Goal: Communication & Community: Answer question/provide support

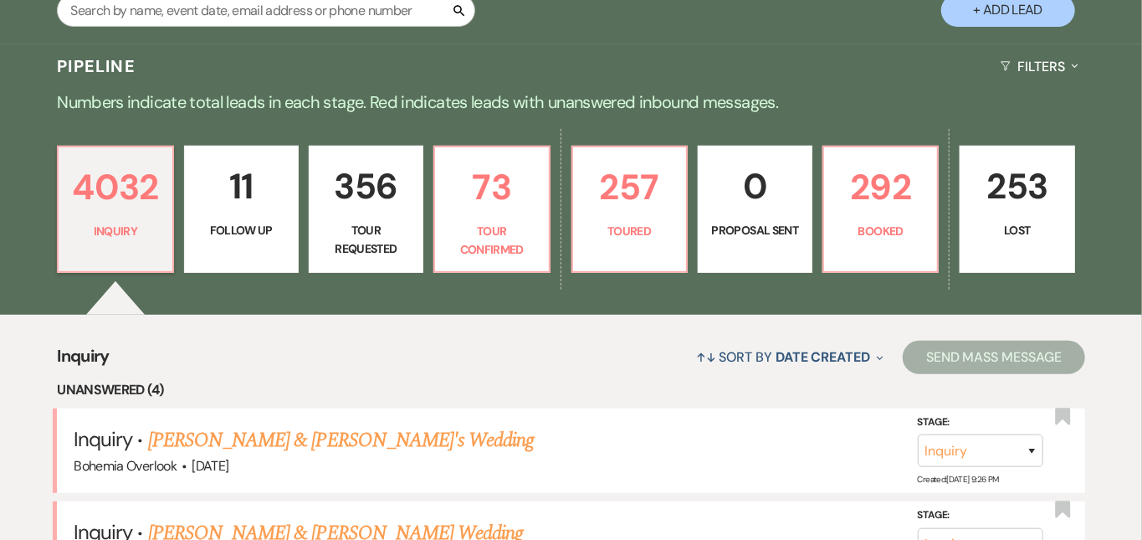
scroll to position [332, 0]
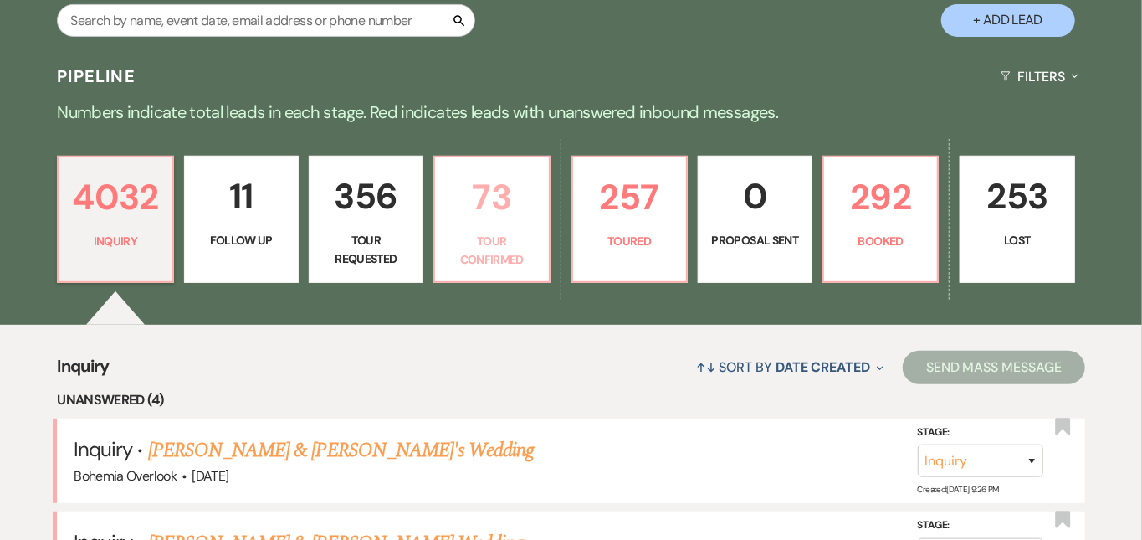
click at [535, 210] on p "73" at bounding box center [491, 197] width 93 height 56
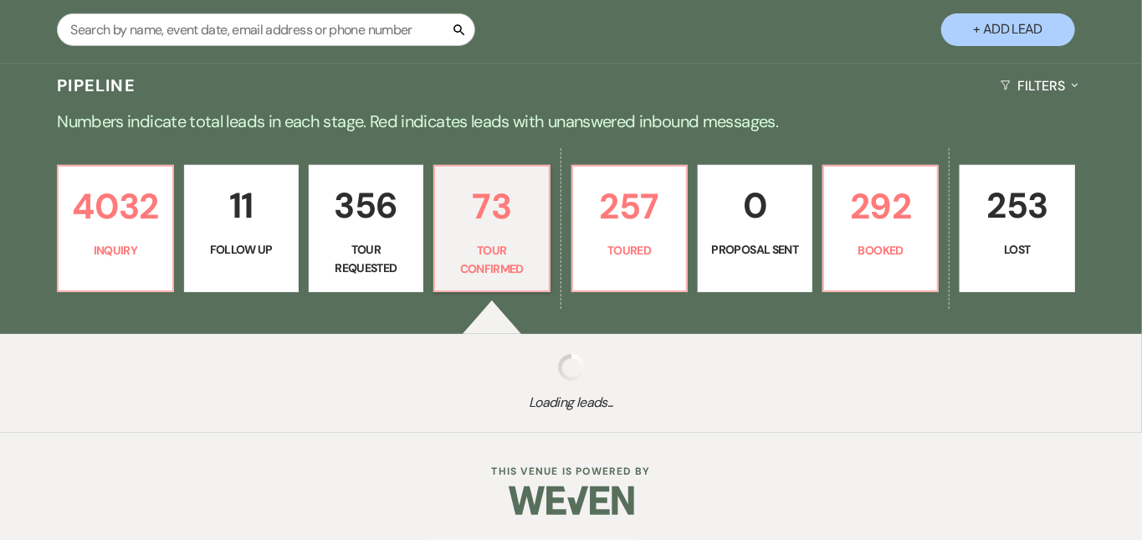
scroll to position [305, 0]
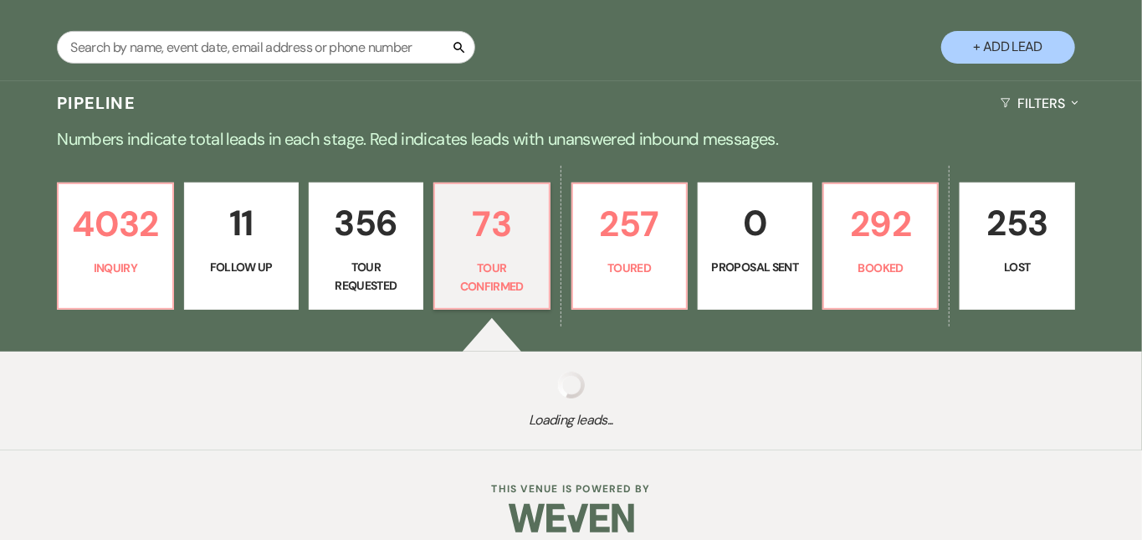
select select "4"
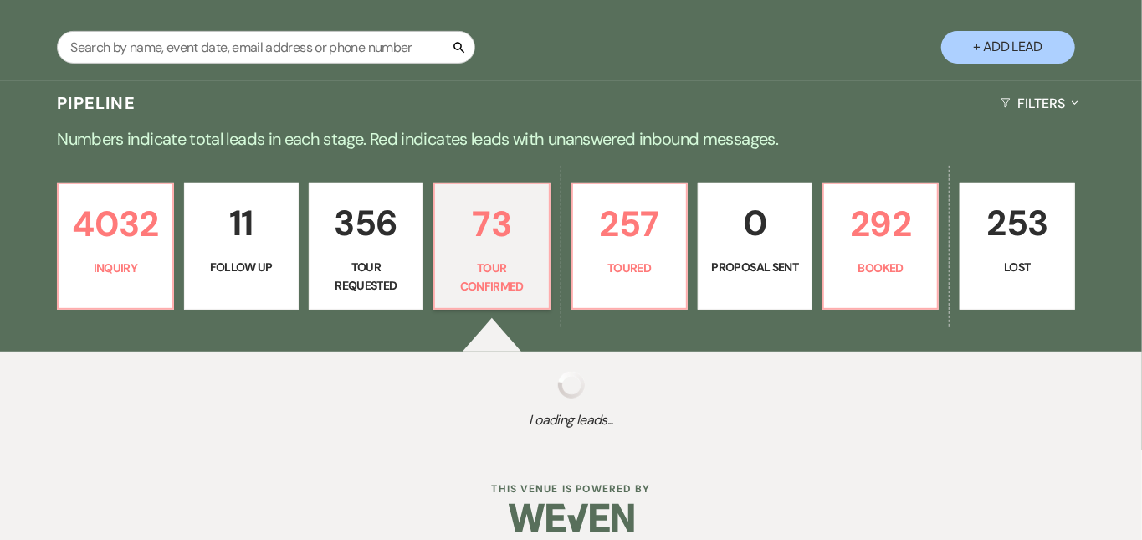
select select "4"
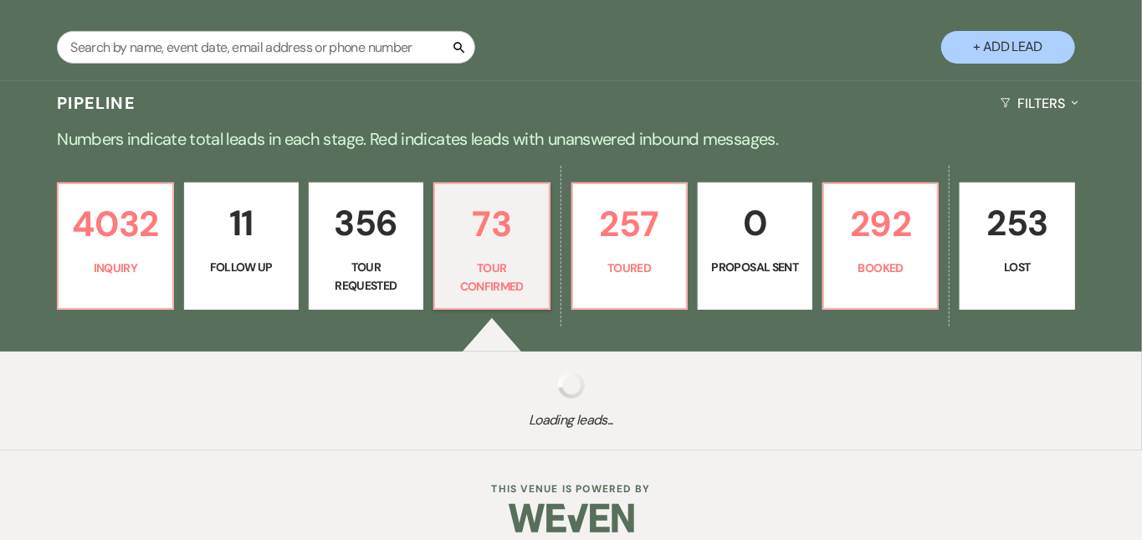
select select "4"
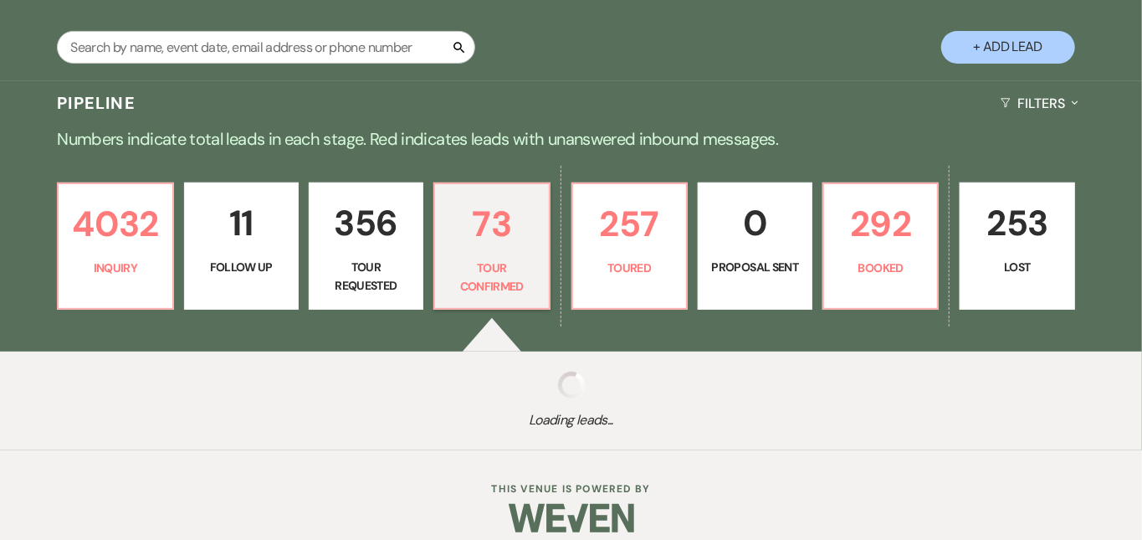
select select "4"
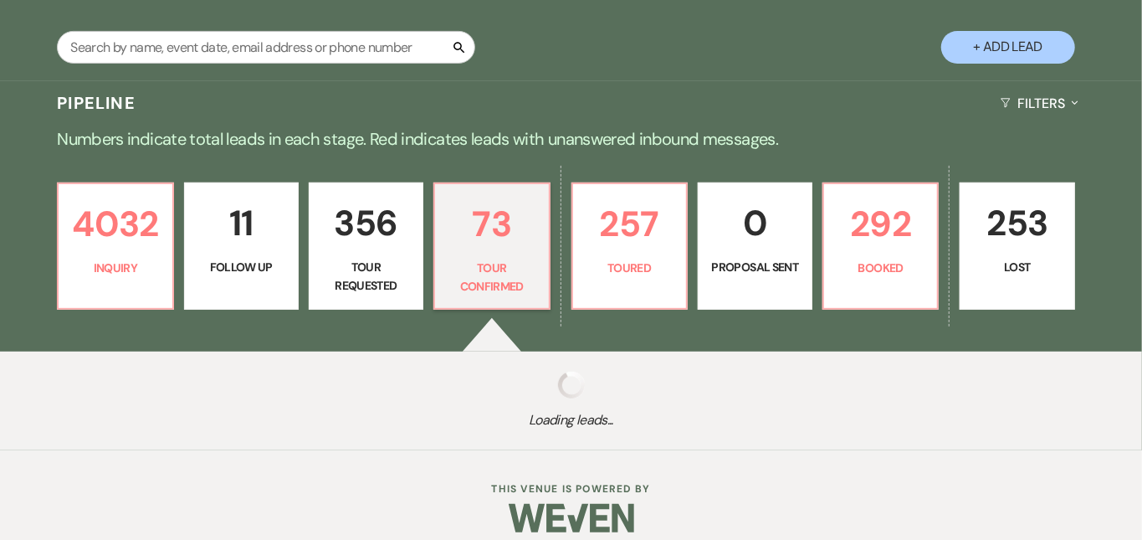
select select "4"
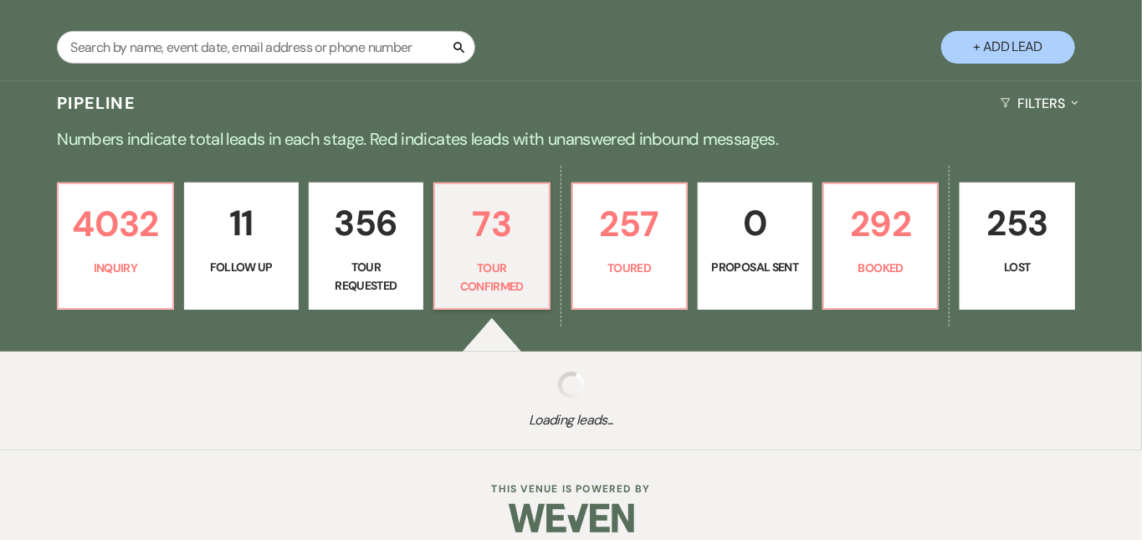
select select "4"
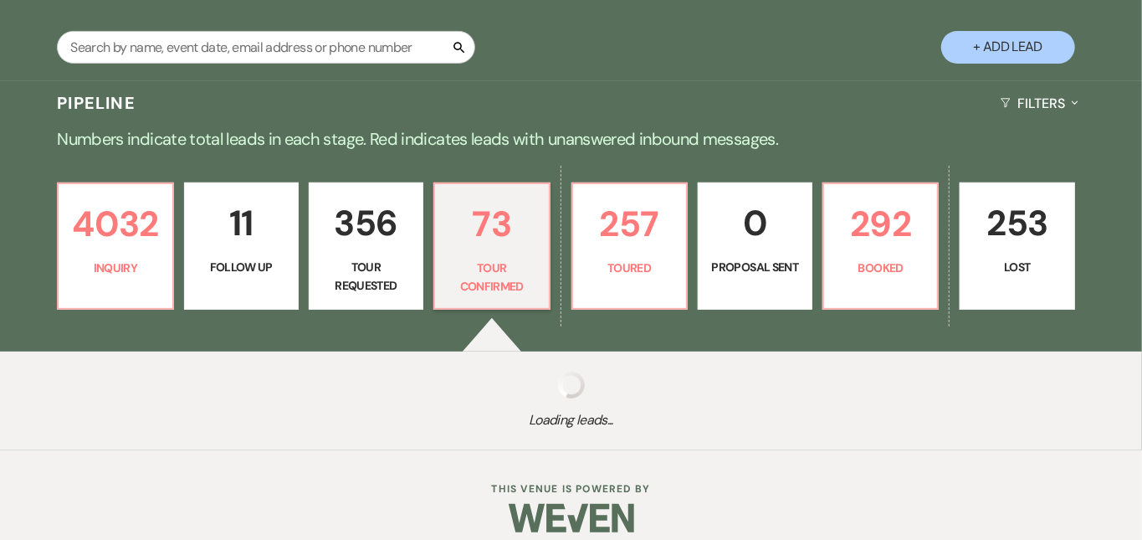
select select "4"
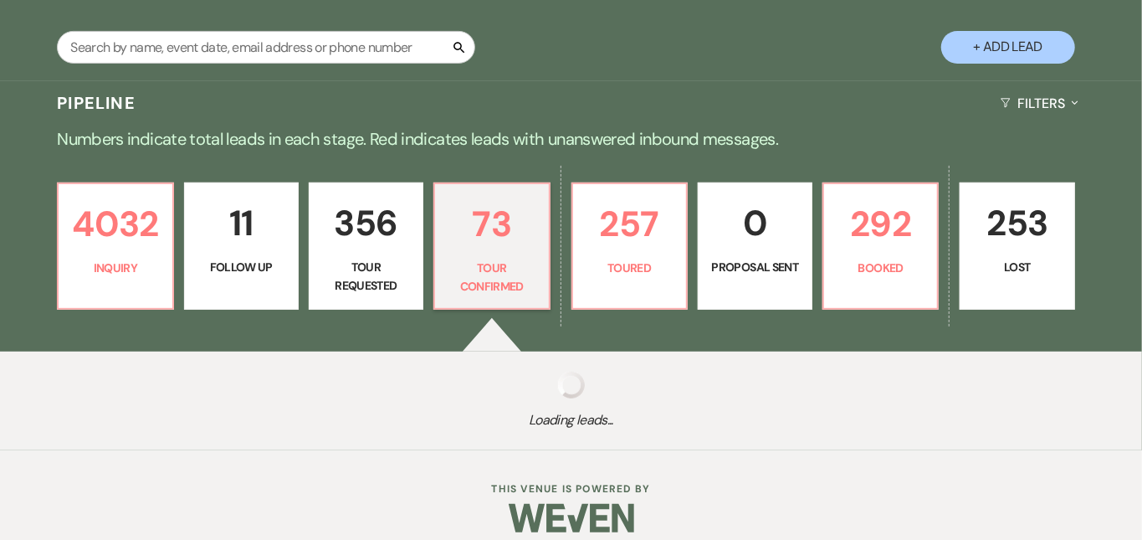
select select "4"
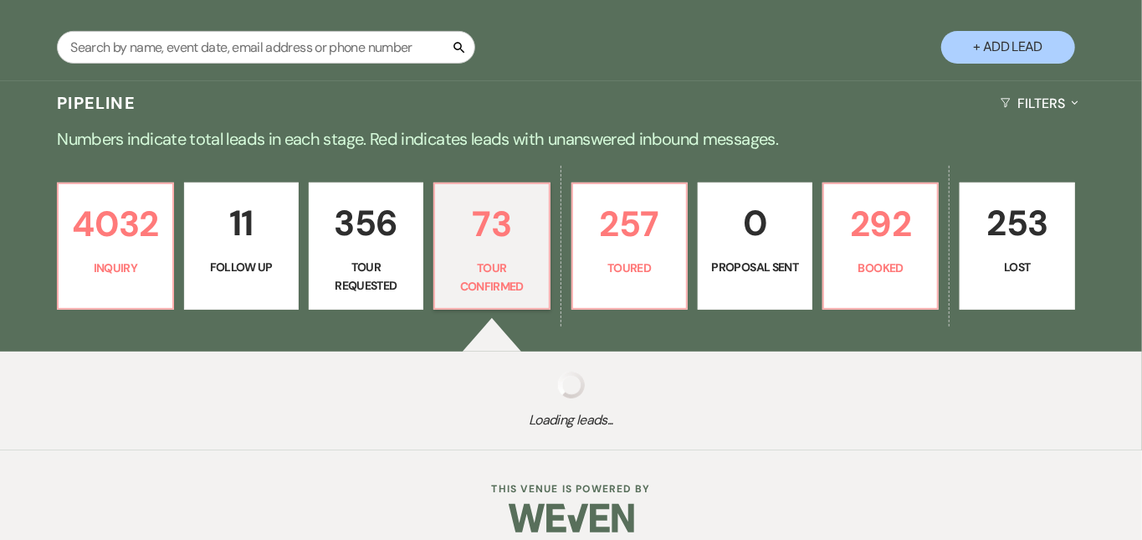
select select "4"
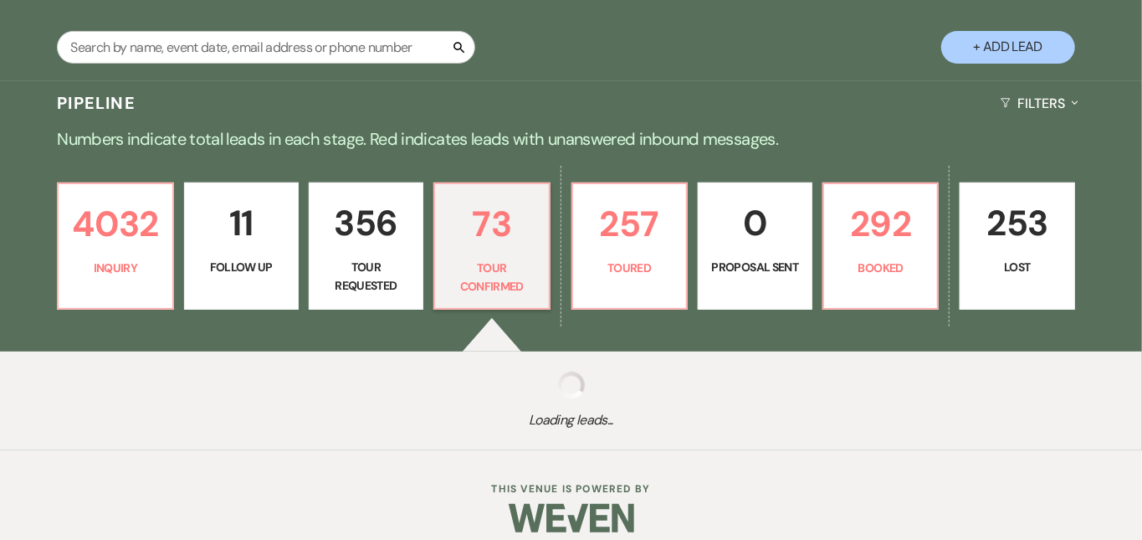
select select "4"
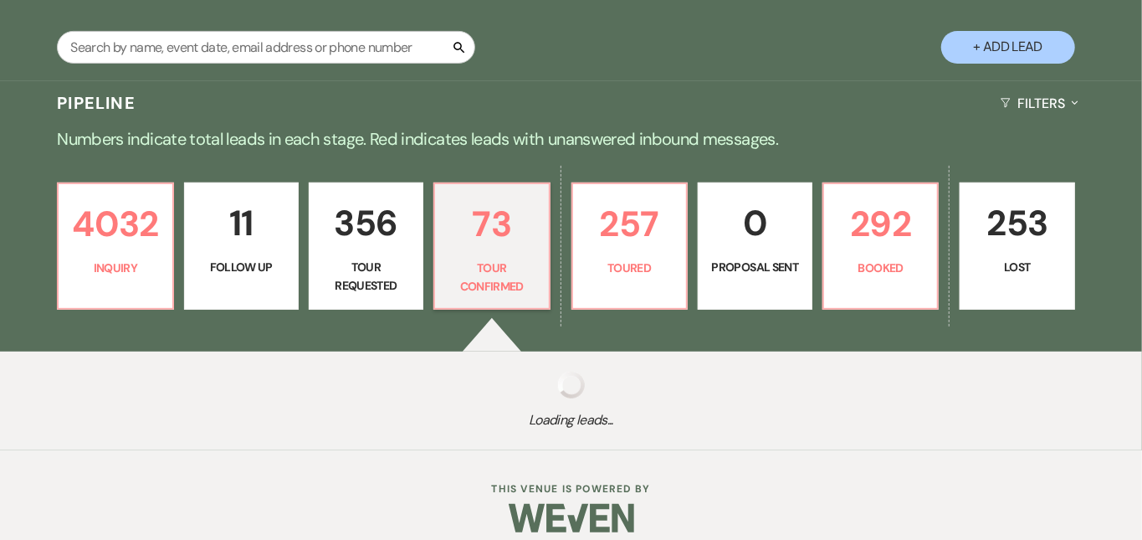
select select "4"
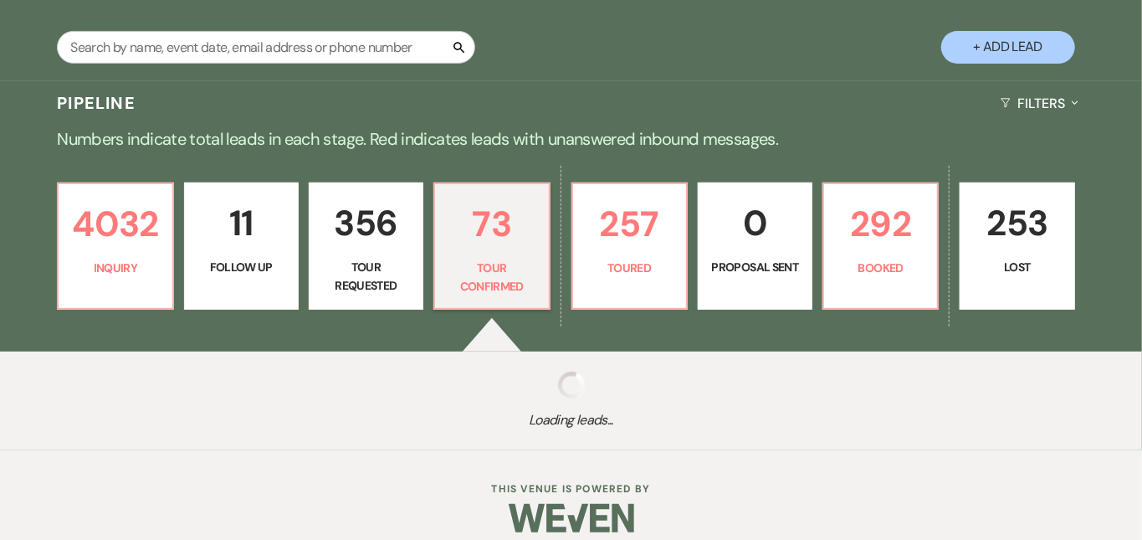
select select "4"
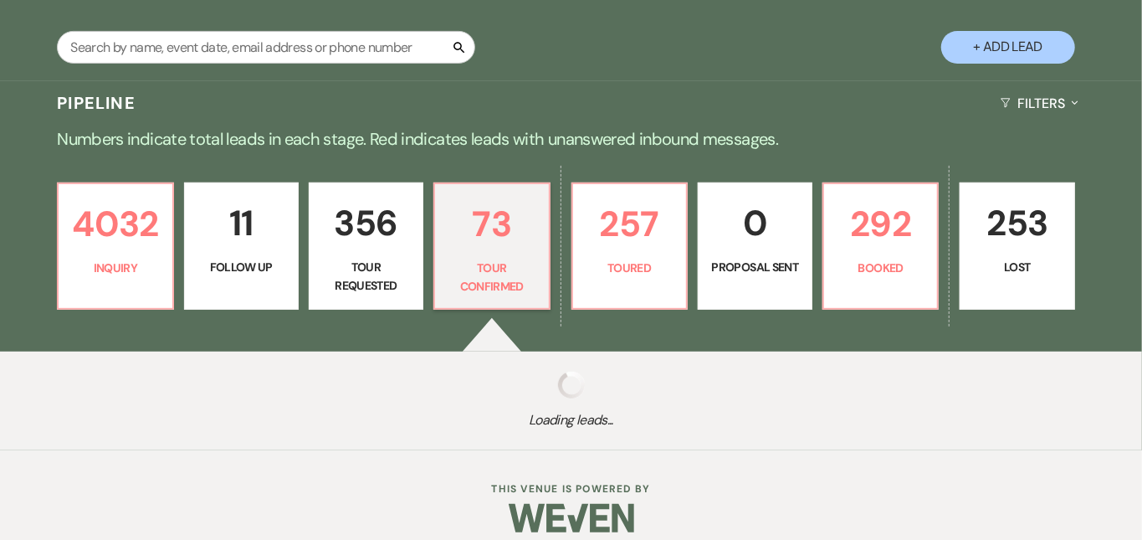
select select "4"
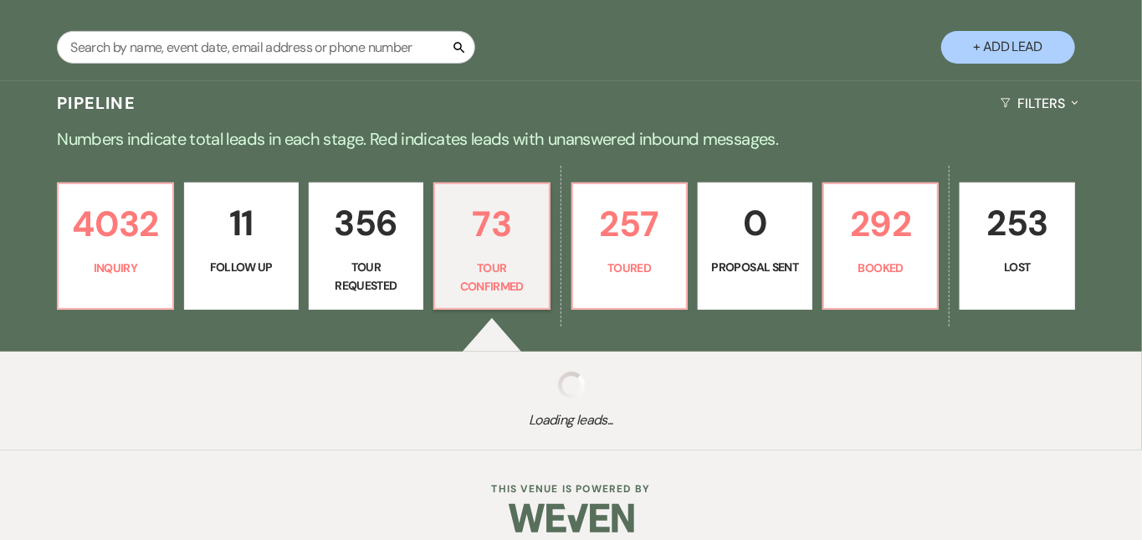
select select "4"
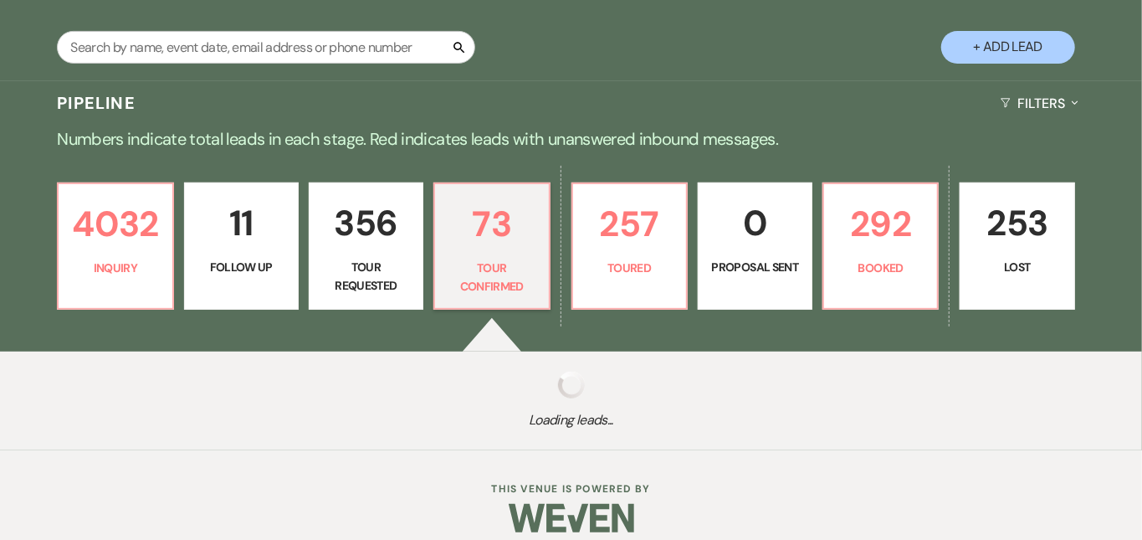
select select "4"
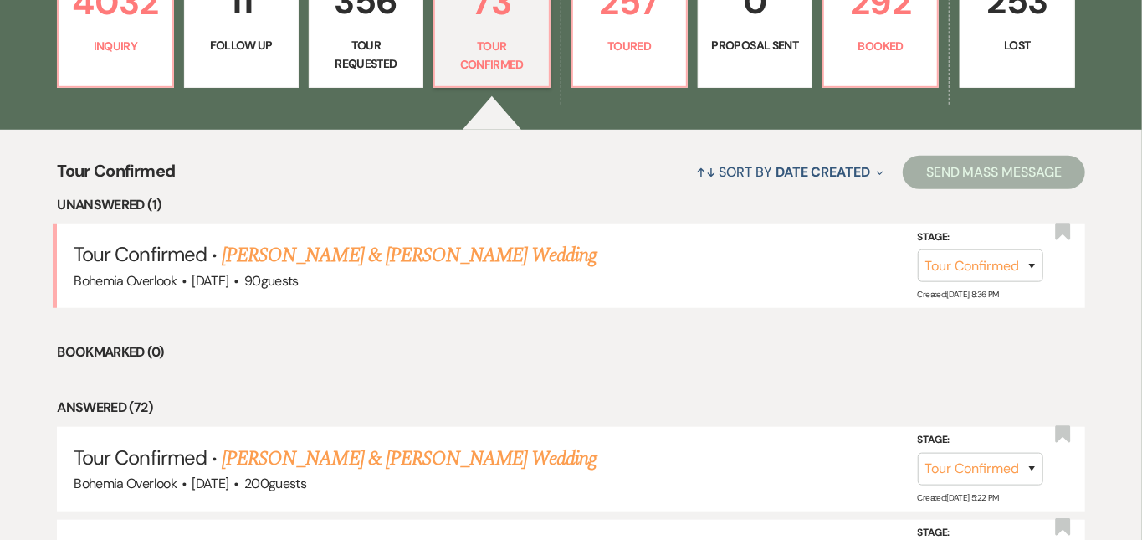
scroll to position [536, 0]
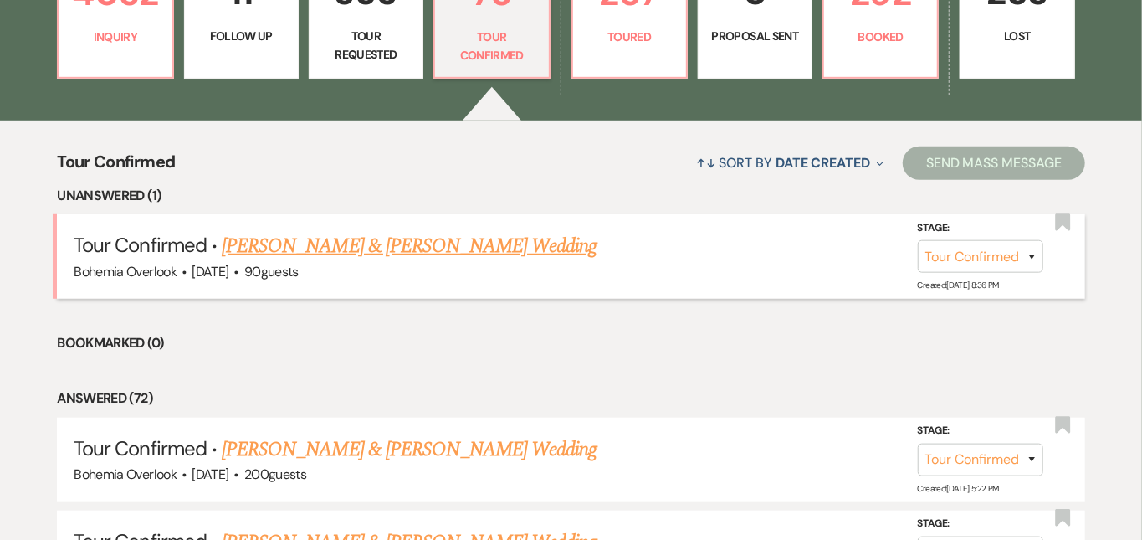
click at [392, 231] on link "[PERSON_NAME] & [PERSON_NAME] Wedding" at bounding box center [409, 246] width 375 height 30
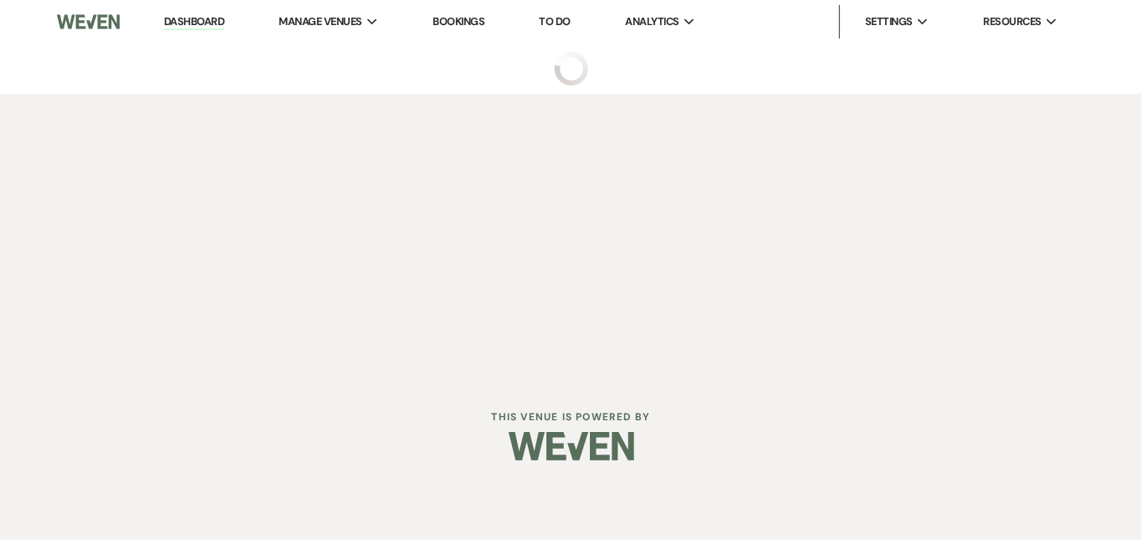
select select "4"
select select "5"
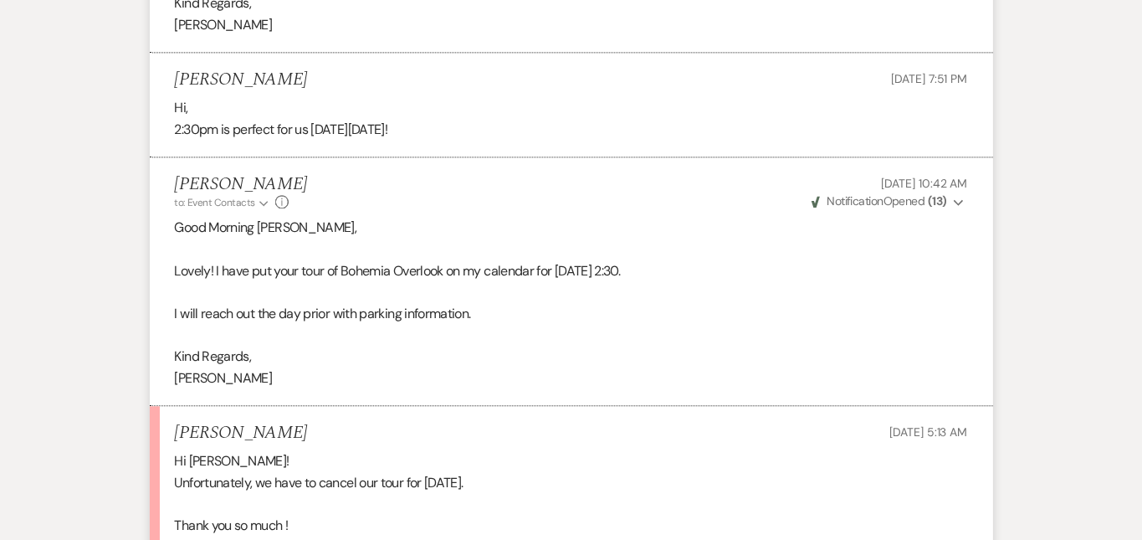
scroll to position [2058, 0]
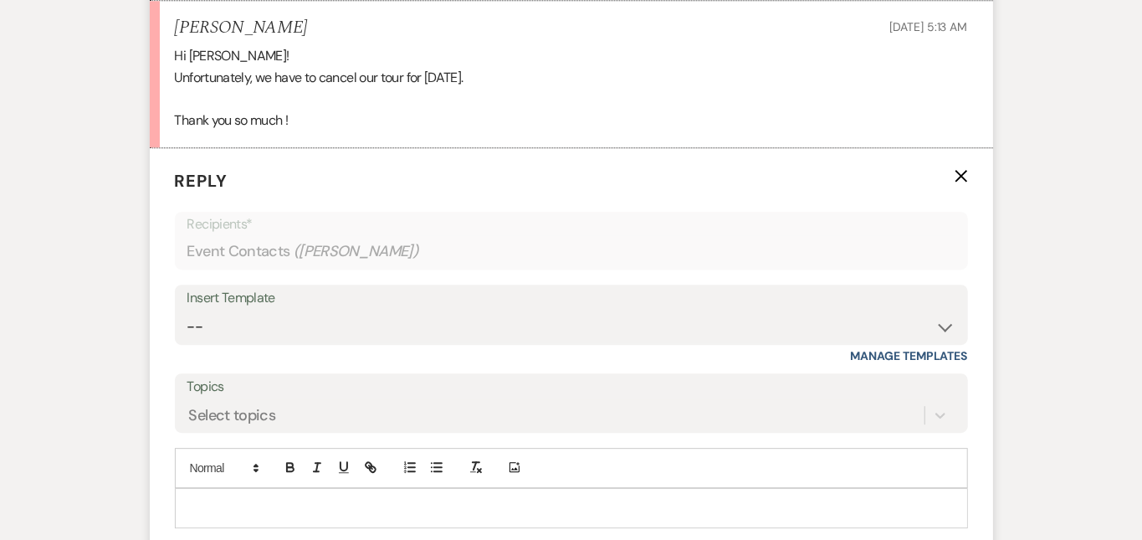
click at [439, 499] on p at bounding box center [571, 508] width 766 height 18
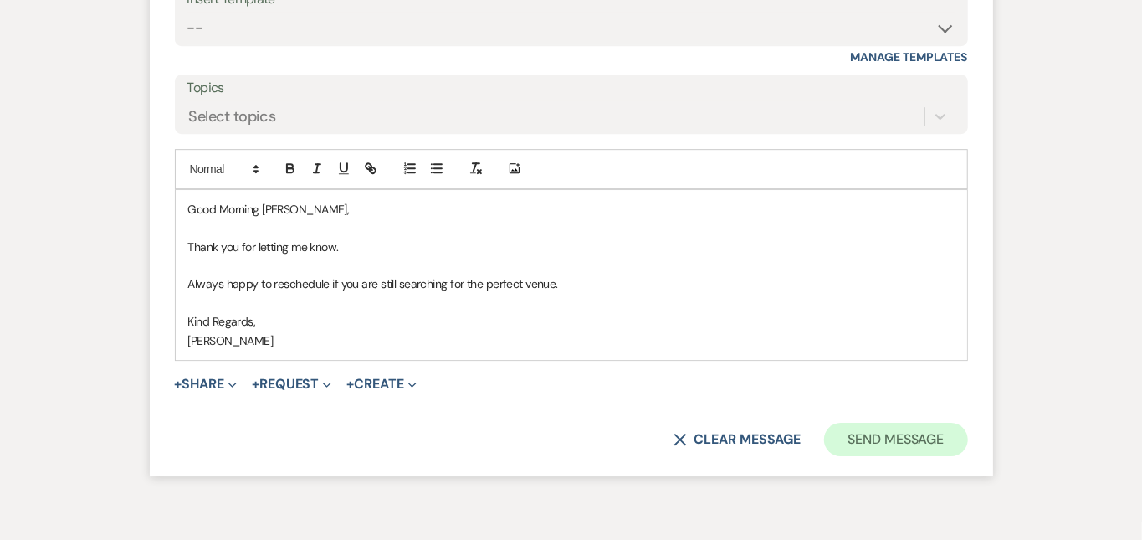
click at [925, 423] on button "Send Message" at bounding box center [895, 439] width 143 height 33
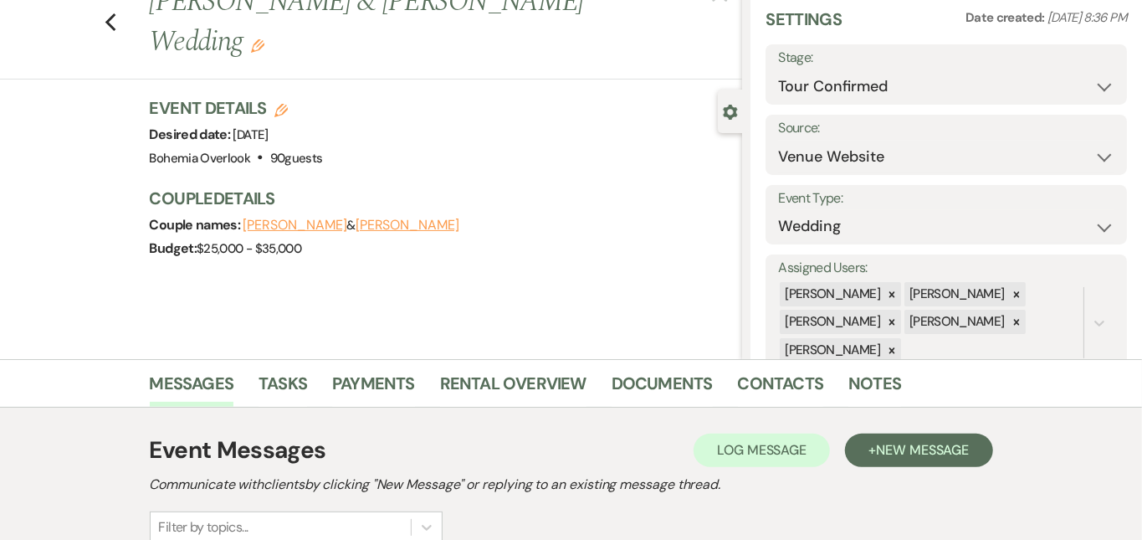
scroll to position [0, 0]
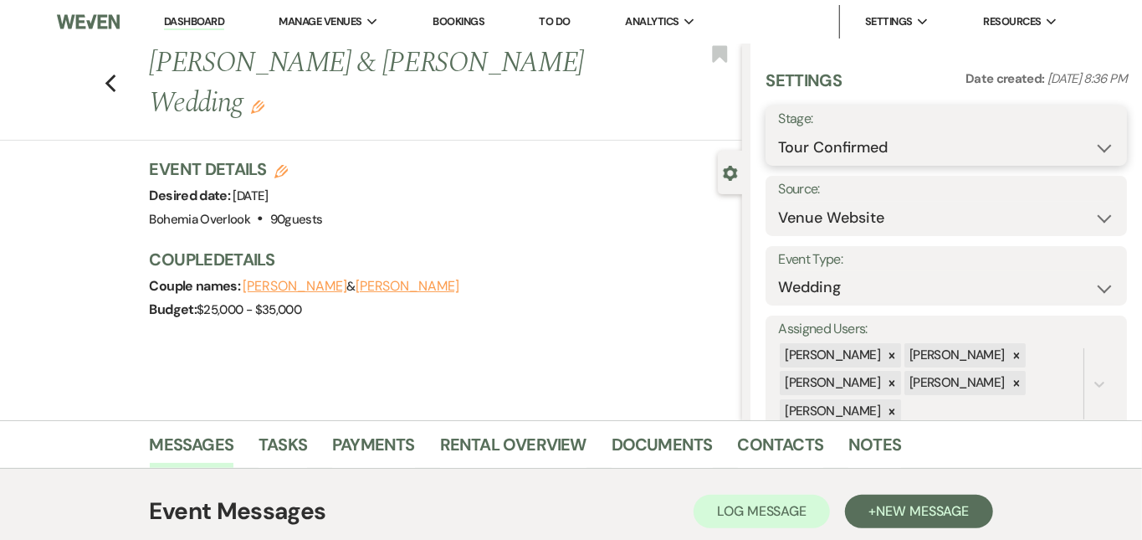
select select "8"
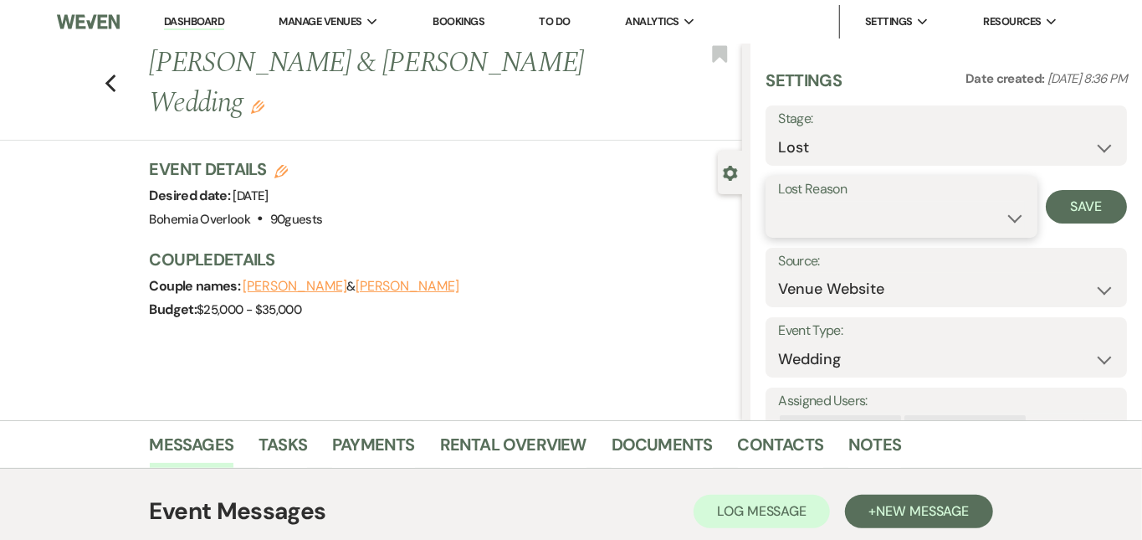
select select "6"
click at [1088, 208] on button "Save" at bounding box center [1086, 206] width 81 height 33
click at [215, 20] on link "Dashboard" at bounding box center [194, 22] width 60 height 16
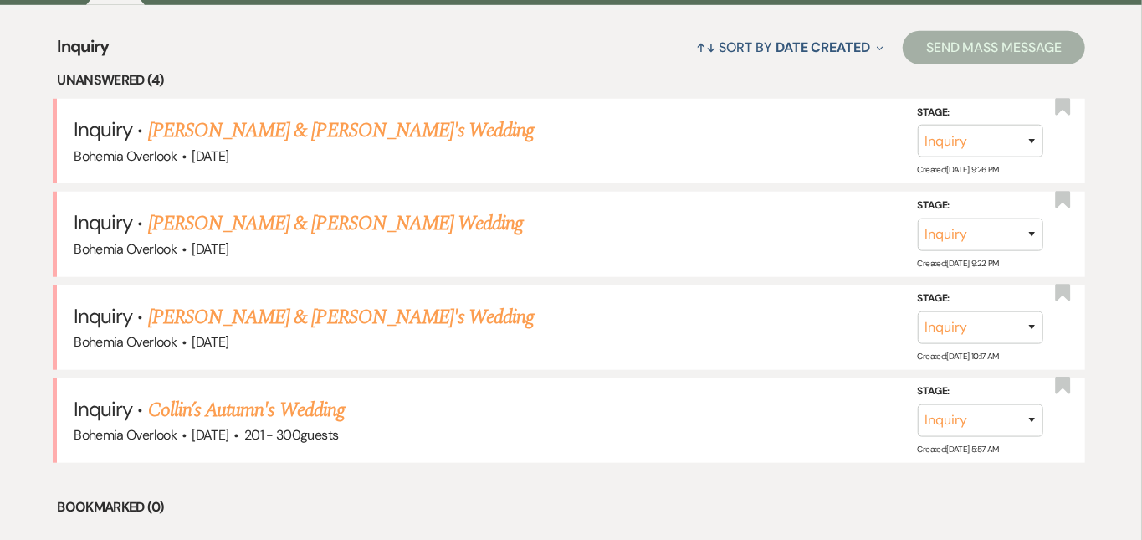
scroll to position [659, 0]
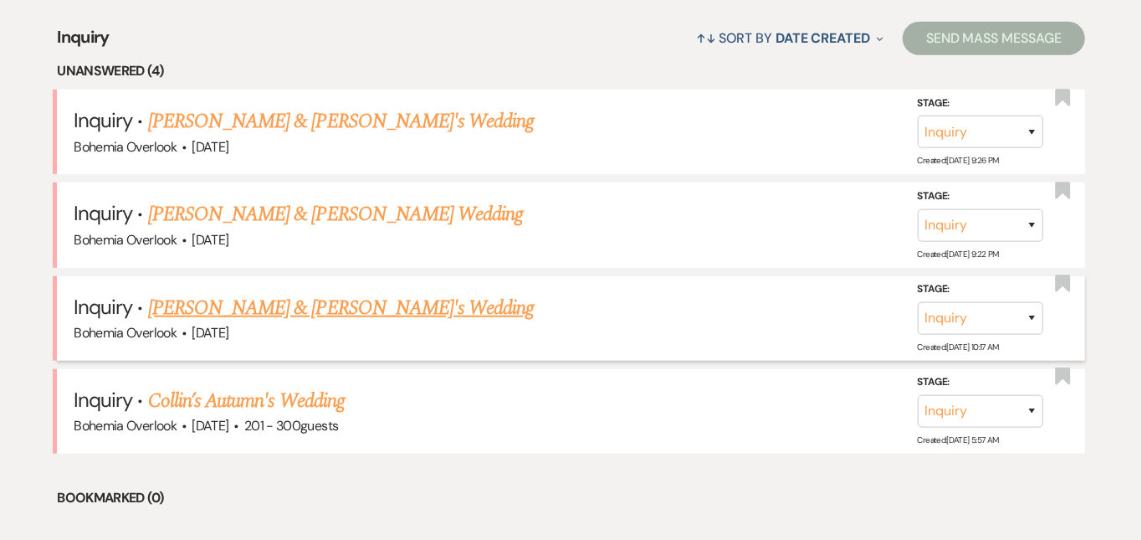
click at [339, 293] on link "[PERSON_NAME] & [PERSON_NAME]'s Wedding" at bounding box center [341, 308] width 387 height 30
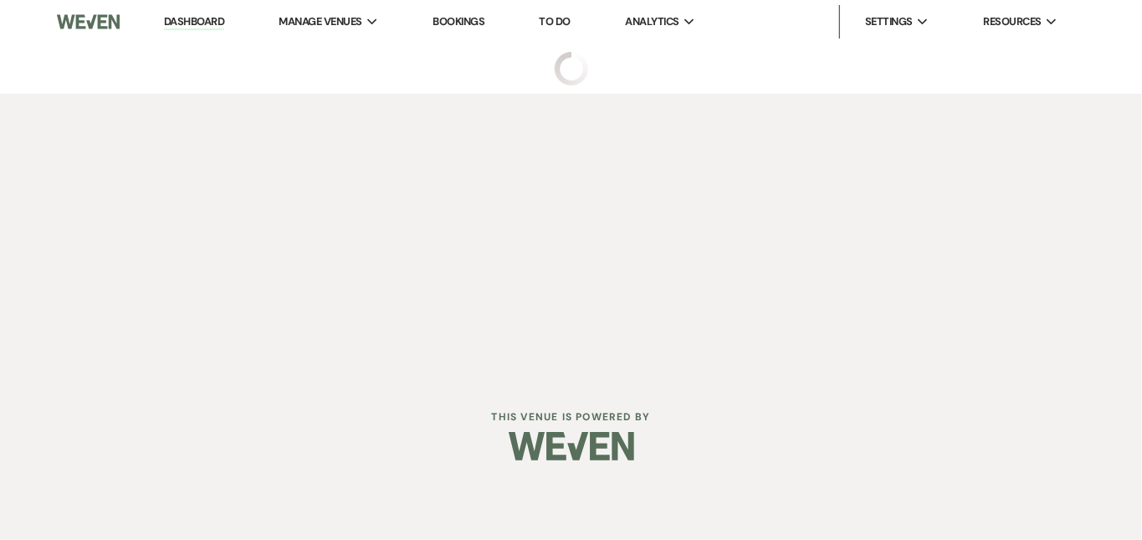
select select "5"
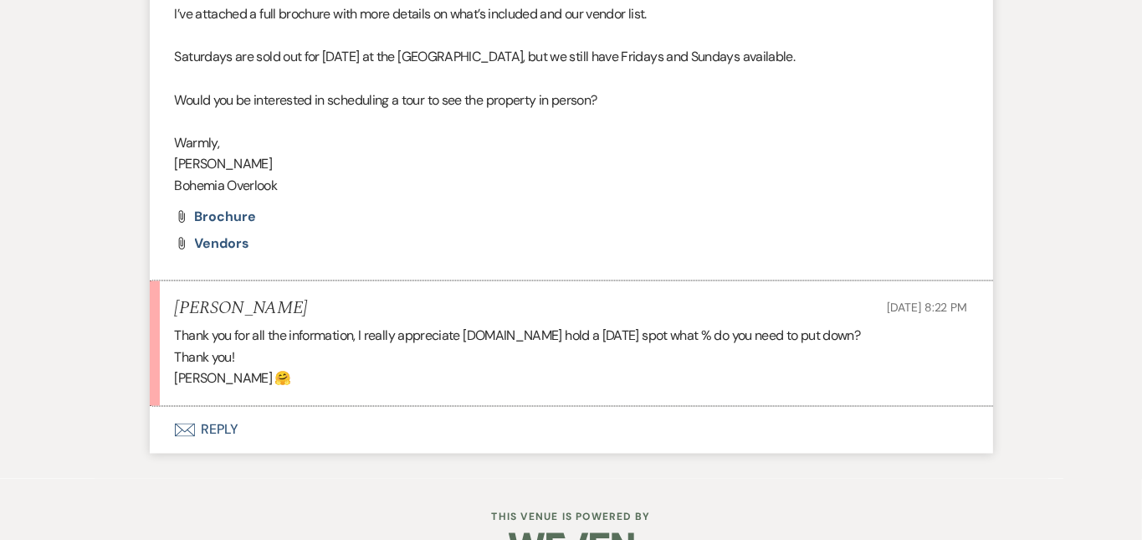
scroll to position [1326, 0]
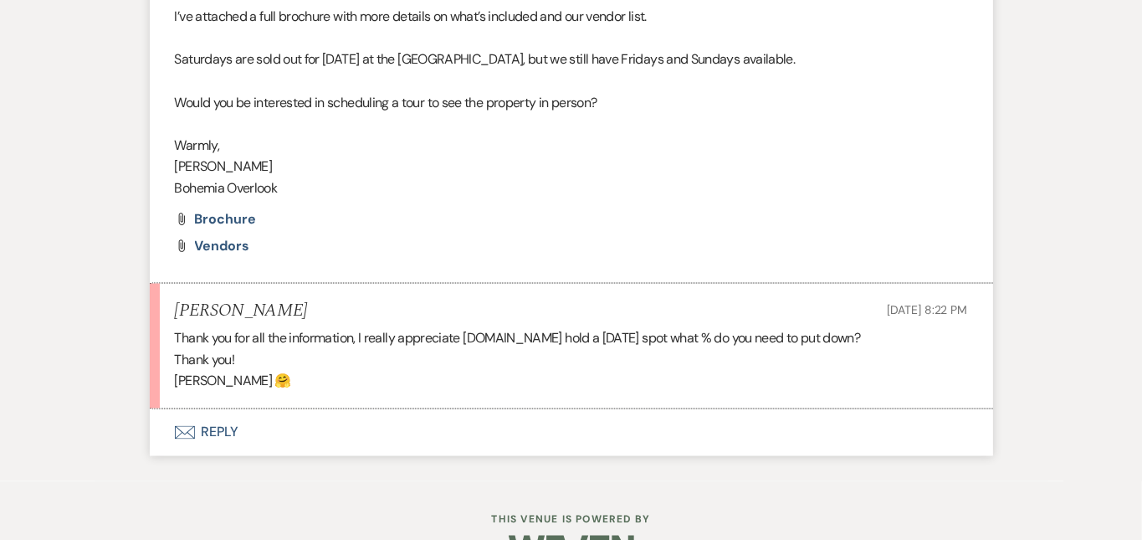
click at [229, 409] on button "Envelope Reply" at bounding box center [571, 432] width 843 height 47
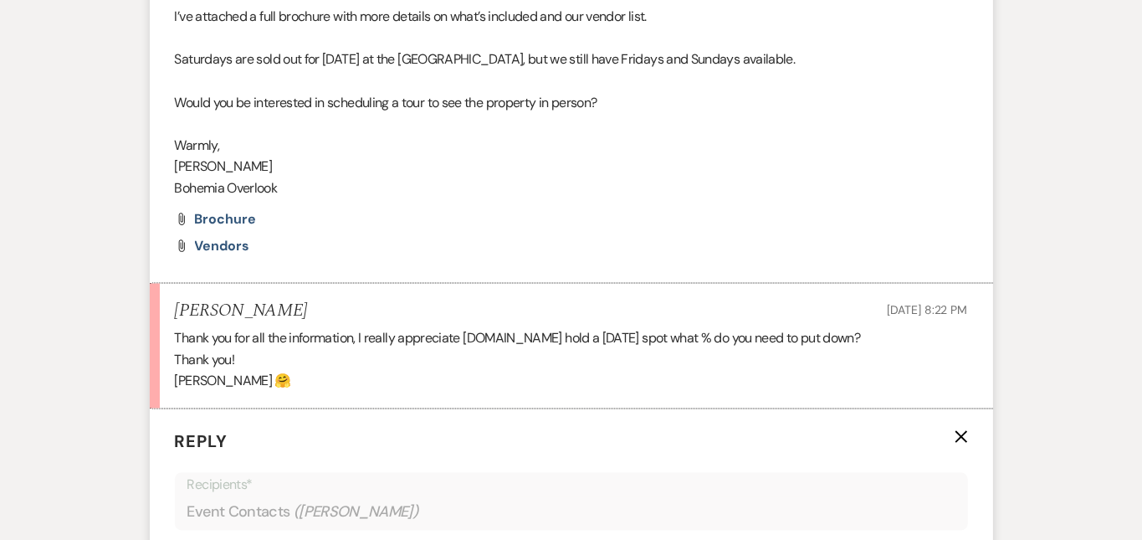
scroll to position [1664, 0]
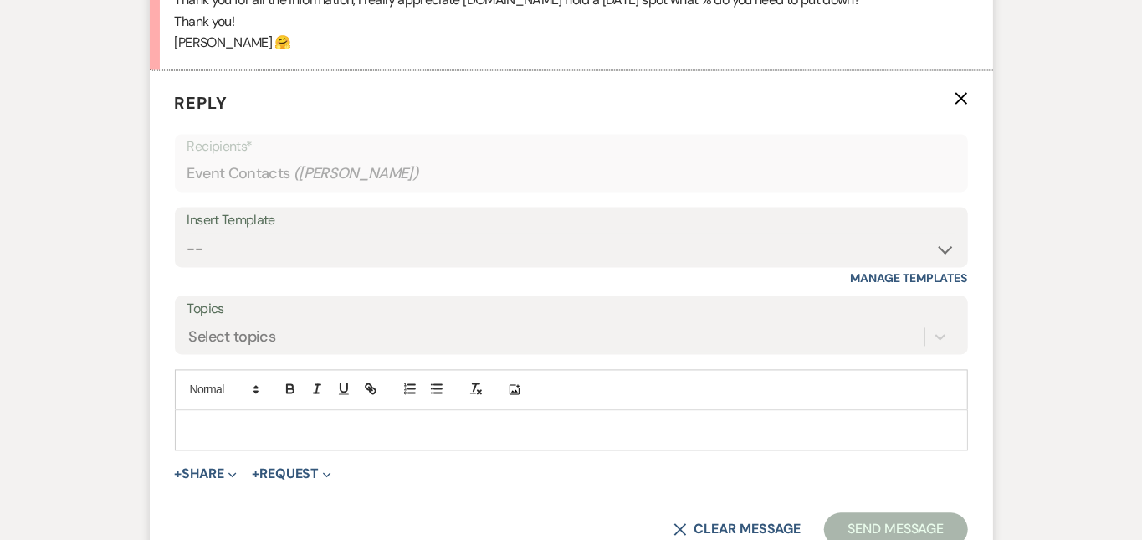
click at [229, 421] on p at bounding box center [571, 430] width 766 height 18
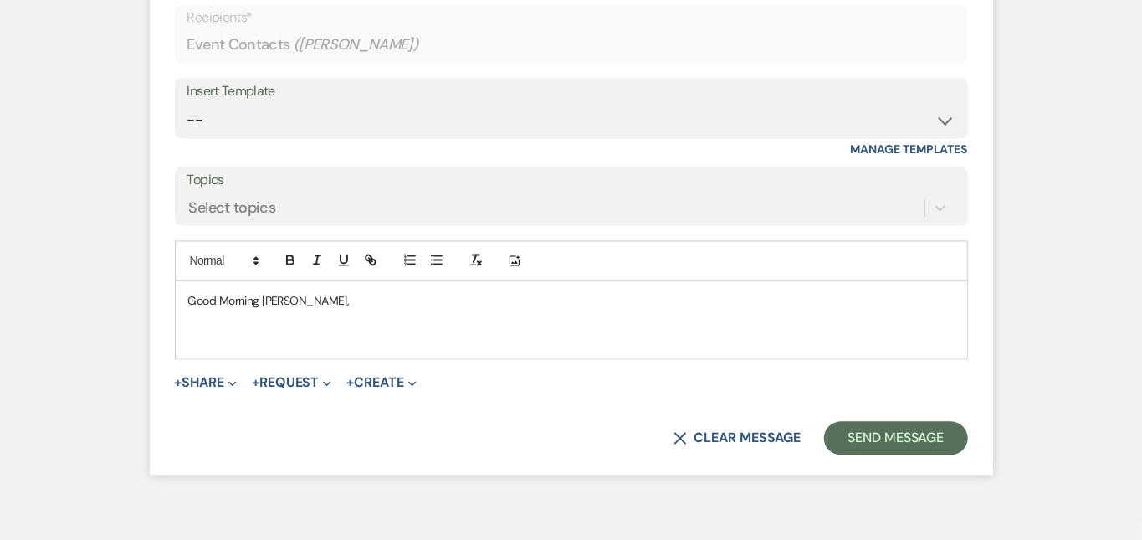
scroll to position [1805, 0]
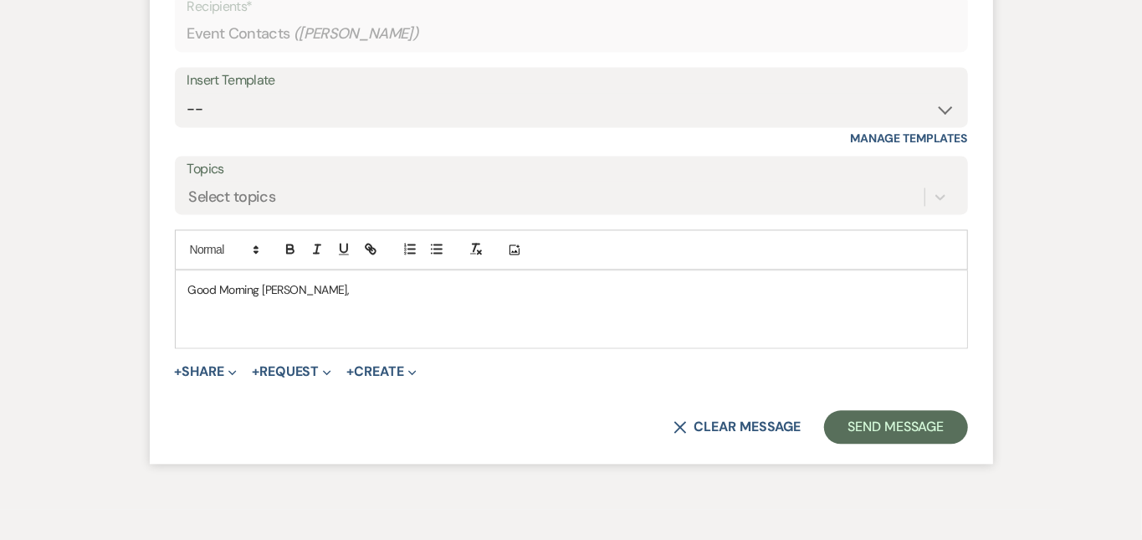
click at [699, 318] on p at bounding box center [571, 327] width 766 height 18
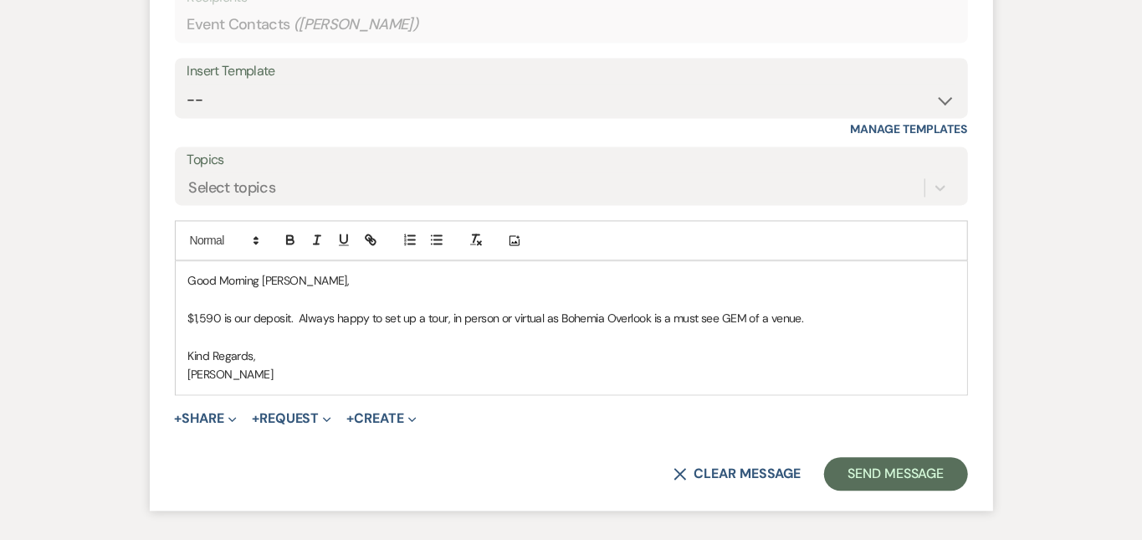
scroll to position [1819, 0]
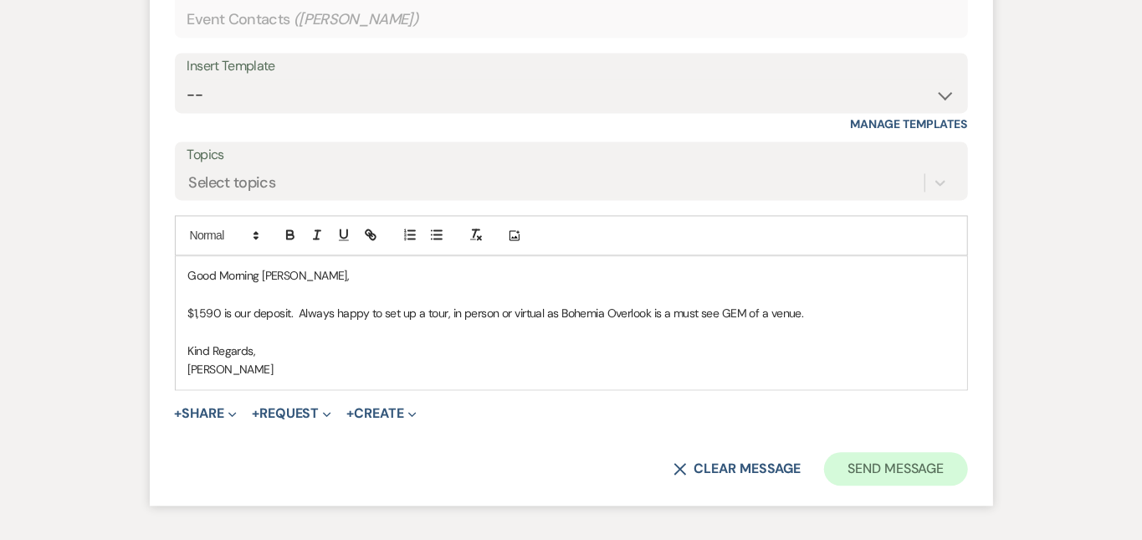
click at [947, 452] on button "Send Message" at bounding box center [895, 468] width 143 height 33
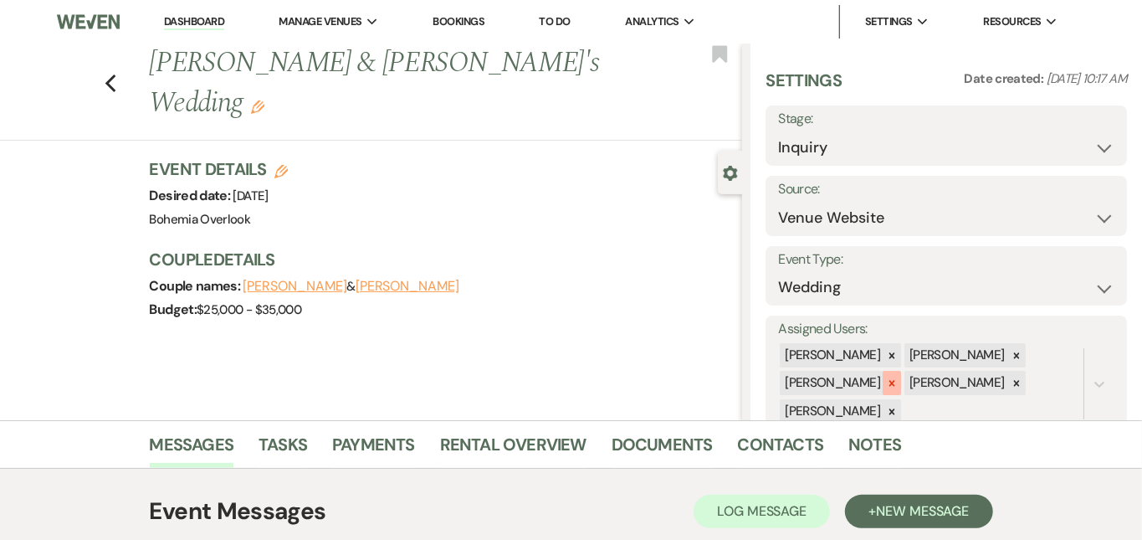
scroll to position [0, 0]
click at [218, 14] on link "Dashboard" at bounding box center [194, 22] width 60 height 16
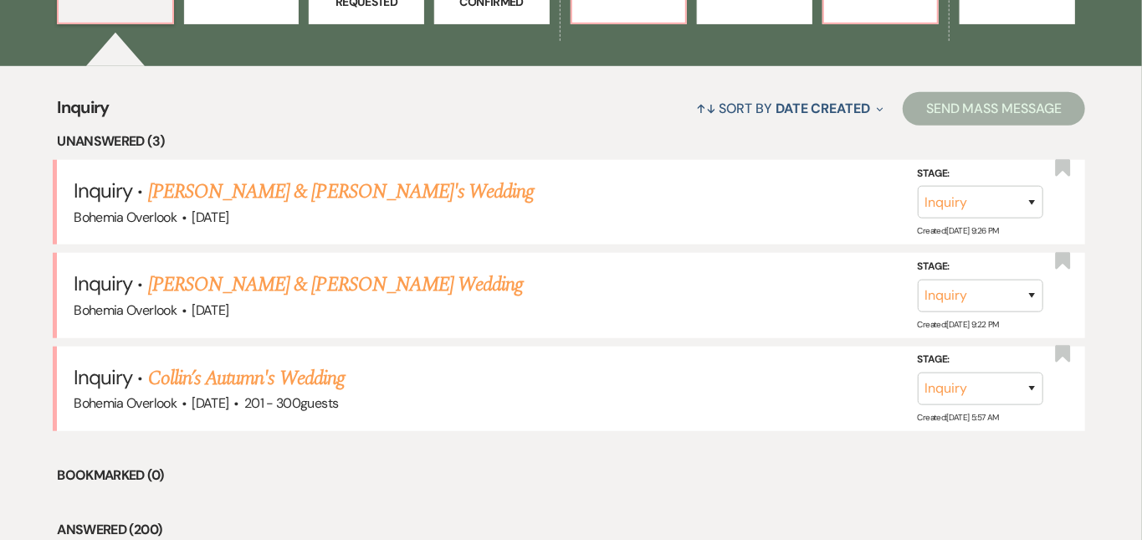
scroll to position [607, 0]
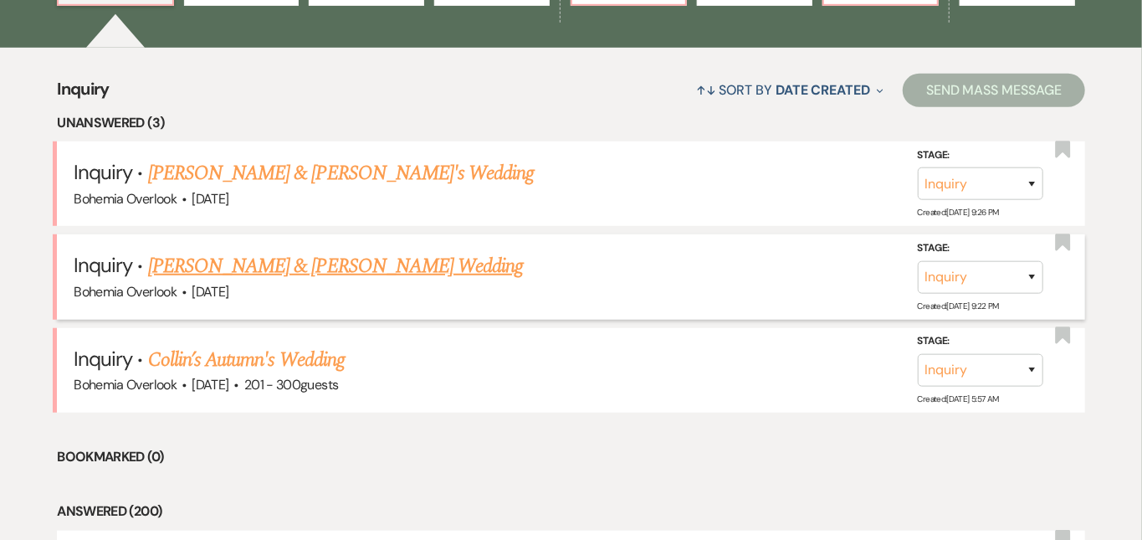
click at [437, 251] on link "[PERSON_NAME] & [PERSON_NAME] Wedding" at bounding box center [335, 266] width 375 height 30
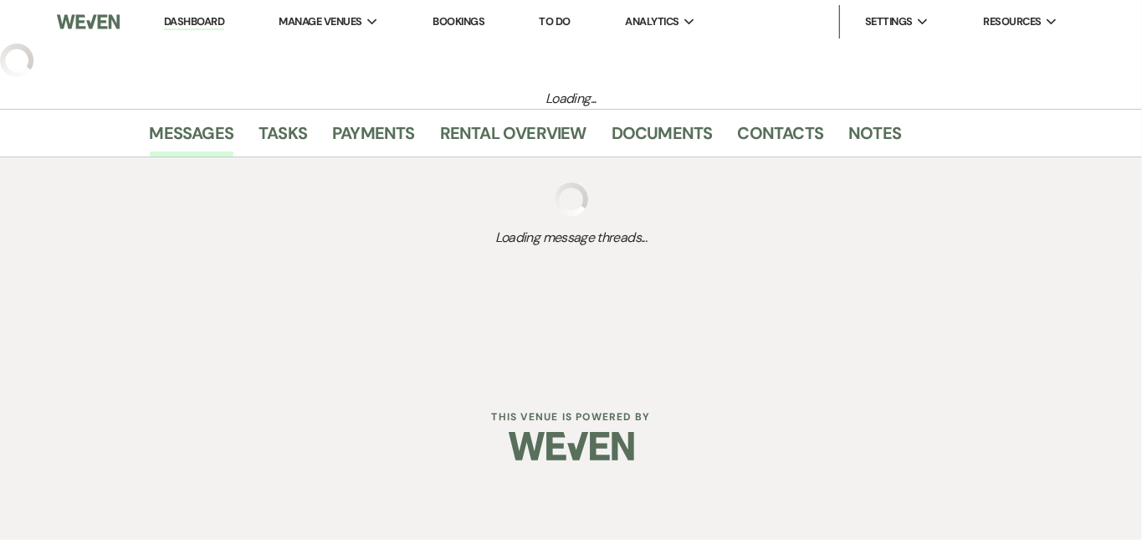
select select "5"
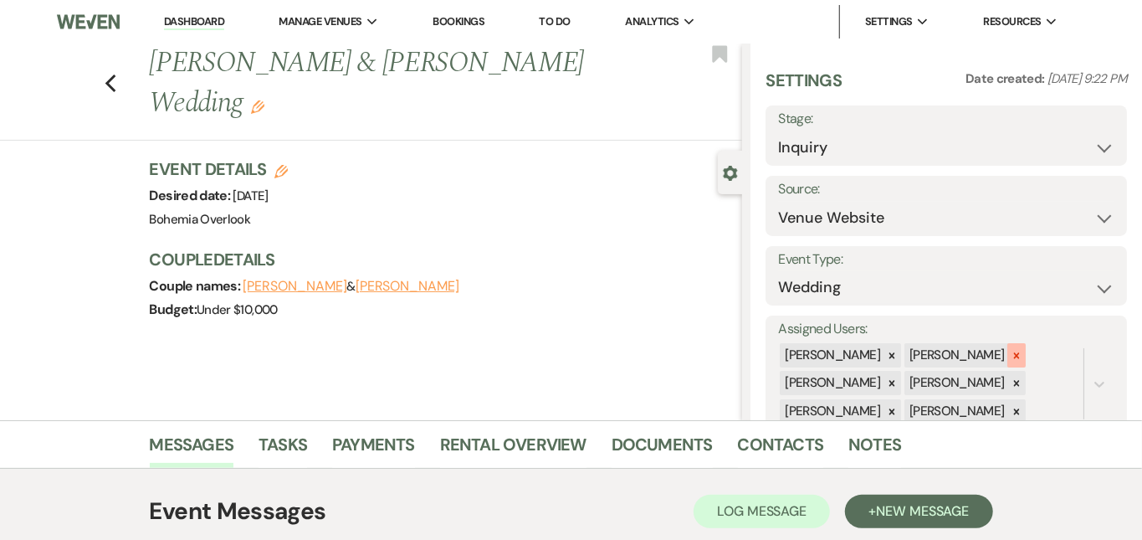
click at [1026, 343] on div at bounding box center [1016, 355] width 18 height 24
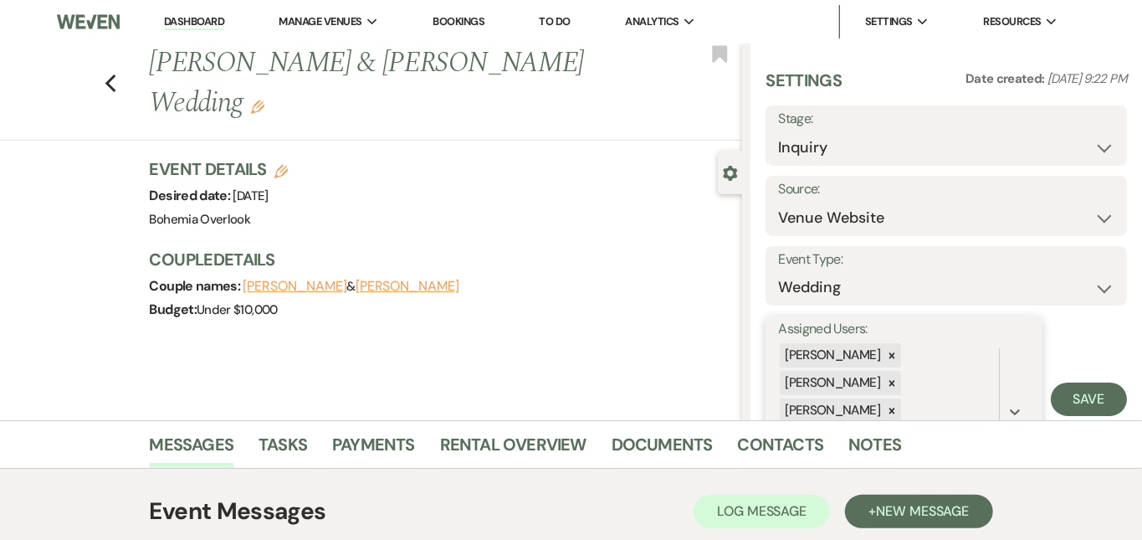
scroll to position [89, 0]
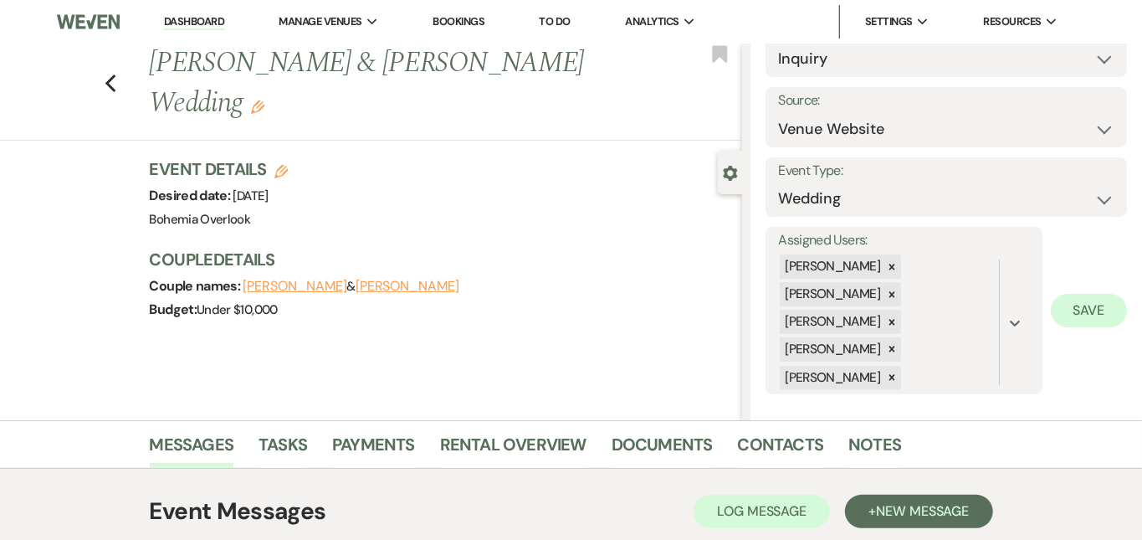
click at [1106, 300] on button "Save" at bounding box center [1089, 310] width 76 height 33
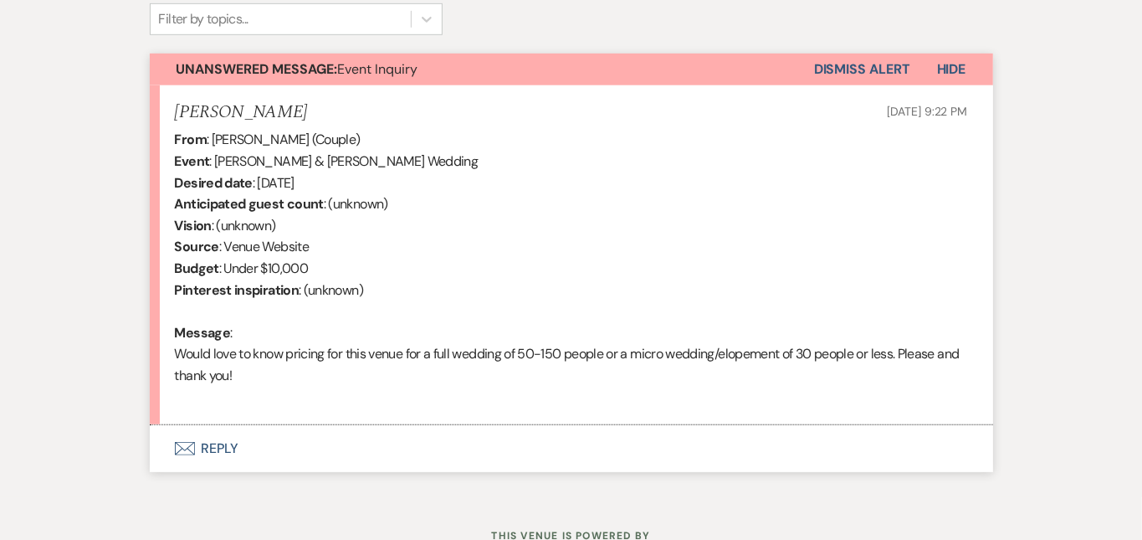
scroll to position [571, 0]
click at [602, 423] on button "Envelope Reply" at bounding box center [571, 446] width 843 height 47
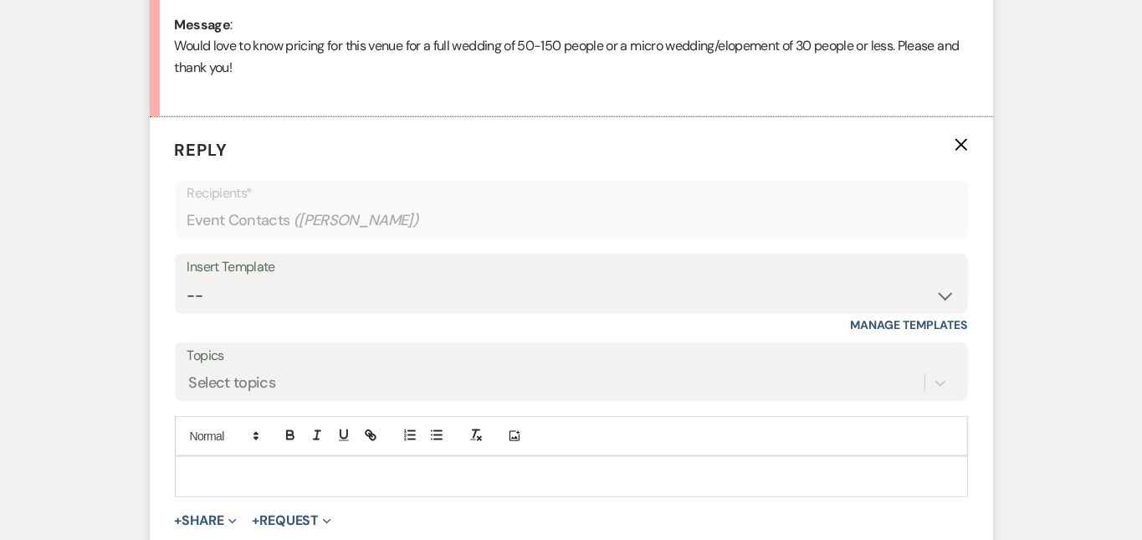
scroll to position [948, 0]
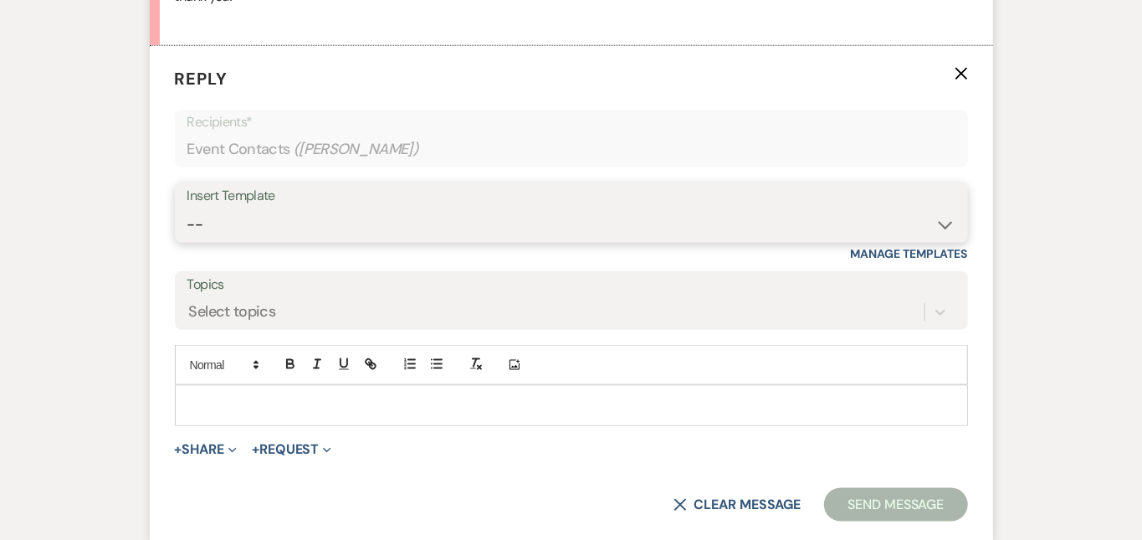
select select "6161"
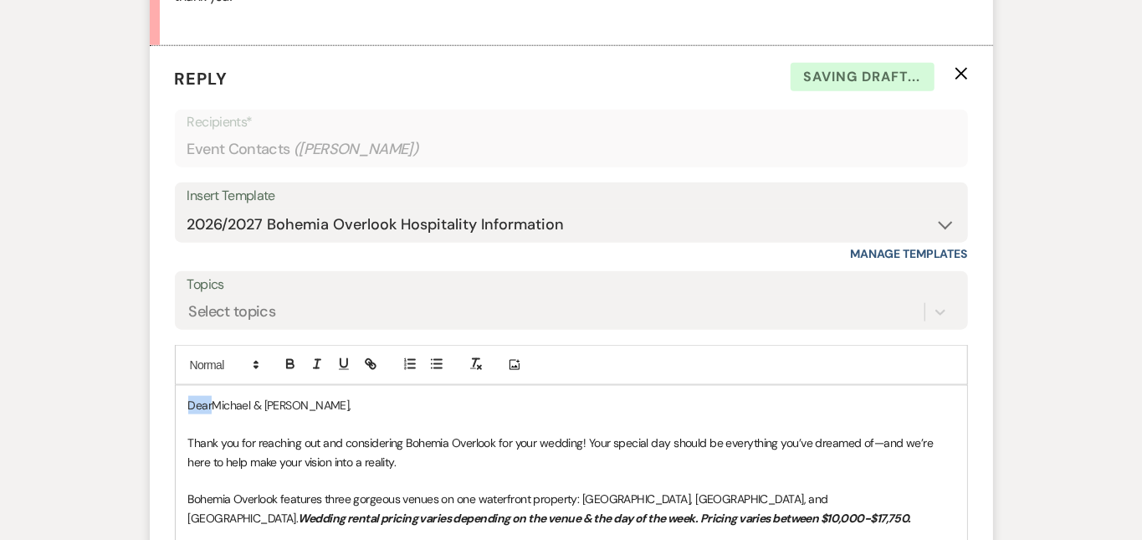
drag, startPoint x: 157, startPoint y: 381, endPoint x: 110, endPoint y: 332, distance: 67.5
click at [150, 332] on form "Reply X Saving draft... Recipients* Event Contacts ( [PERSON_NAME] ) Insert Tem…" at bounding box center [571, 498] width 843 height 904
click at [1092, 283] on div "Messages Tasks Payments Rental Overview Documents Contacts Notes Event Messages…" at bounding box center [571, 234] width 1142 height 1524
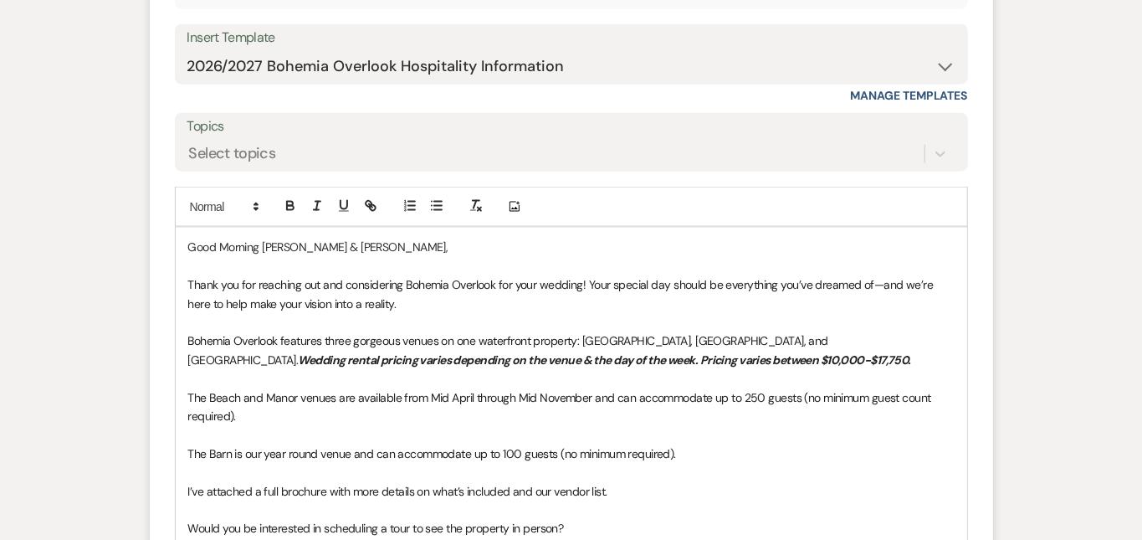
scroll to position [1180, 0]
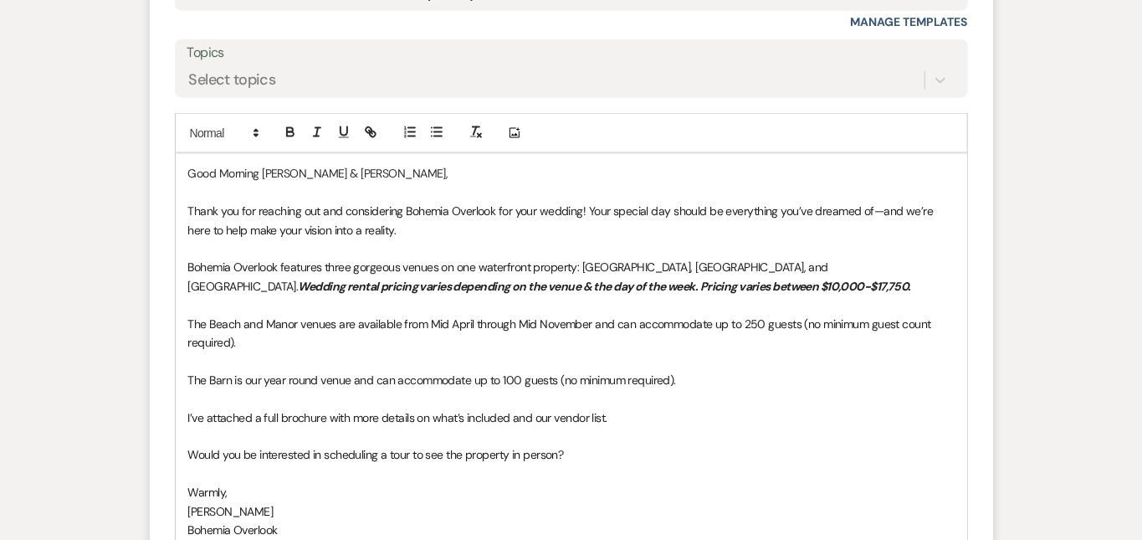
click at [1103, 264] on div "Messages Tasks Payments Rental Overview Documents Contacts Notes Event Messages…" at bounding box center [571, 2] width 1142 height 1524
drag, startPoint x: 912, startPoint y: 300, endPoint x: 845, endPoint y: 300, distance: 66.9
click at [845, 316] on span "The Beach and Manor venues are available from Mid April through Mid November an…" at bounding box center [561, 332] width 746 height 33
copy span "guest count"
click at [590, 372] on span "The Barn is our year round venue and can accommodate up to 100 guests (no minim…" at bounding box center [432, 379] width 488 height 15
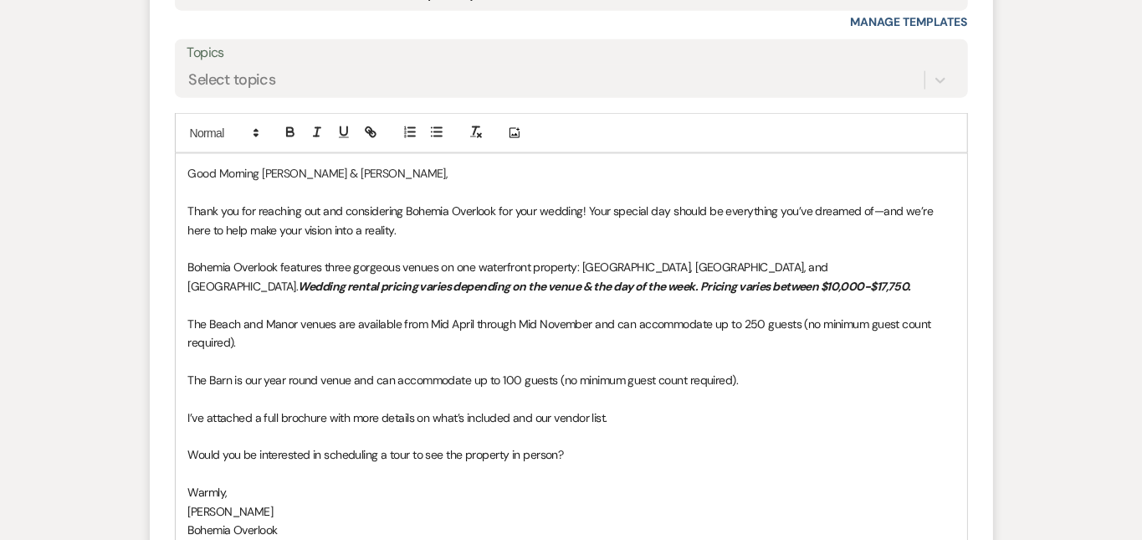
click at [1071, 334] on div "Messages Tasks Payments Rental Overview Documents Contacts Notes Event Messages…" at bounding box center [571, 2] width 1142 height 1524
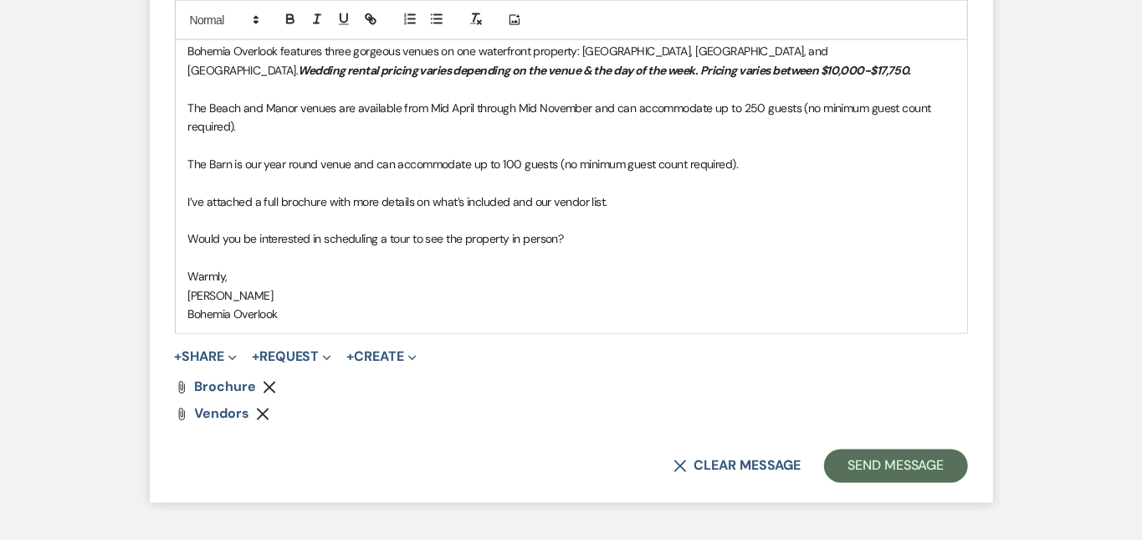
scroll to position [1396, 0]
click at [948, 448] on button "Send Message" at bounding box center [895, 464] width 143 height 33
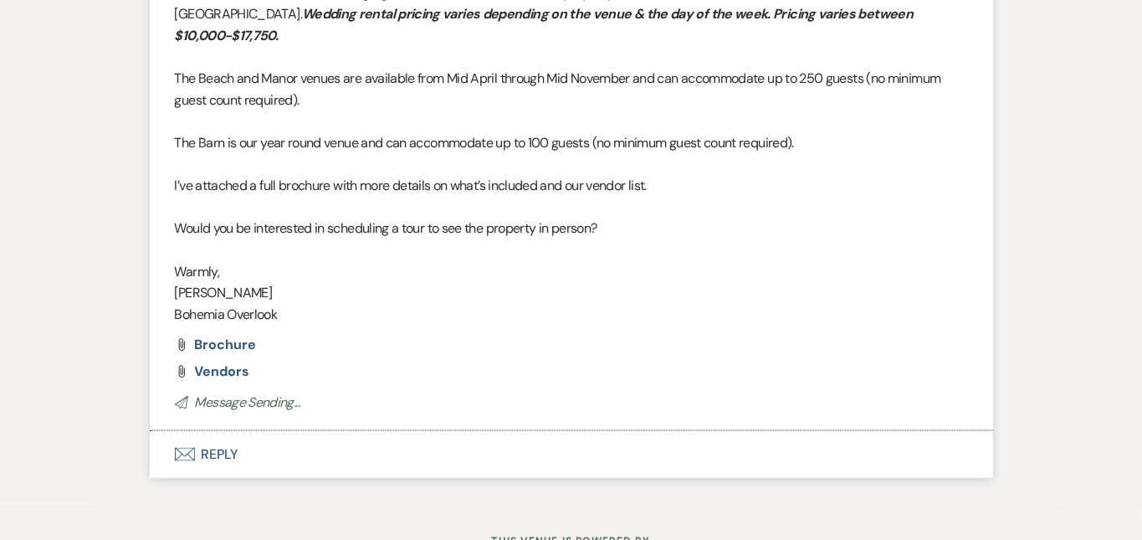
scroll to position [1156, 0]
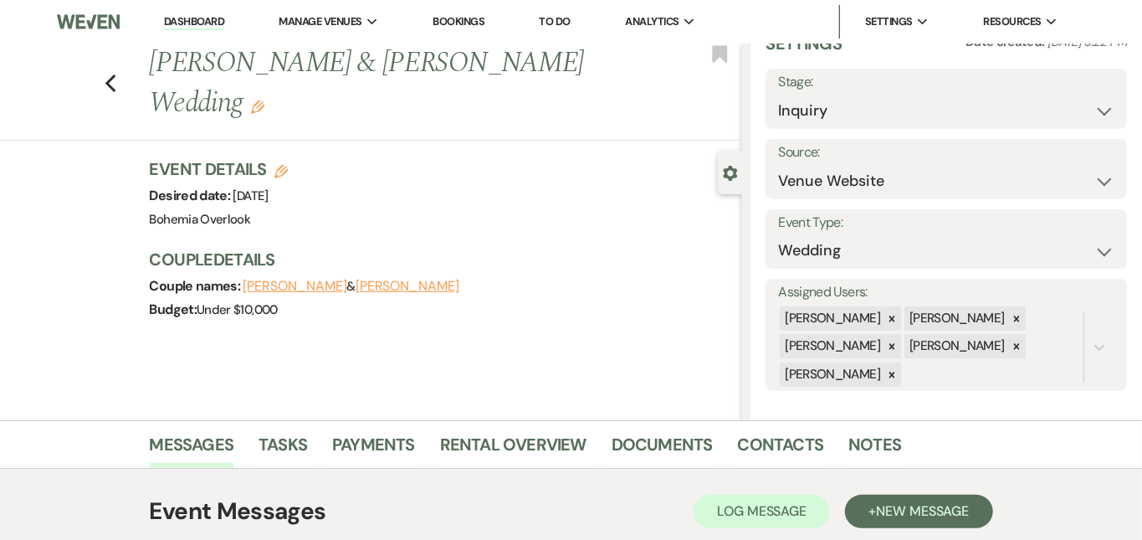
scroll to position [0, 0]
click at [218, 14] on link "Dashboard" at bounding box center [194, 22] width 60 height 16
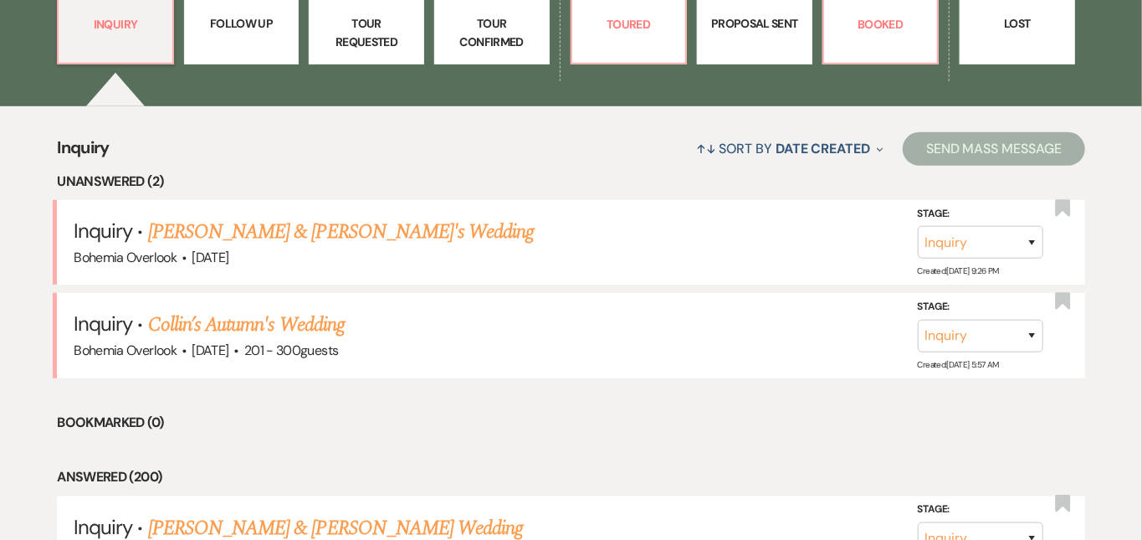
scroll to position [566, 0]
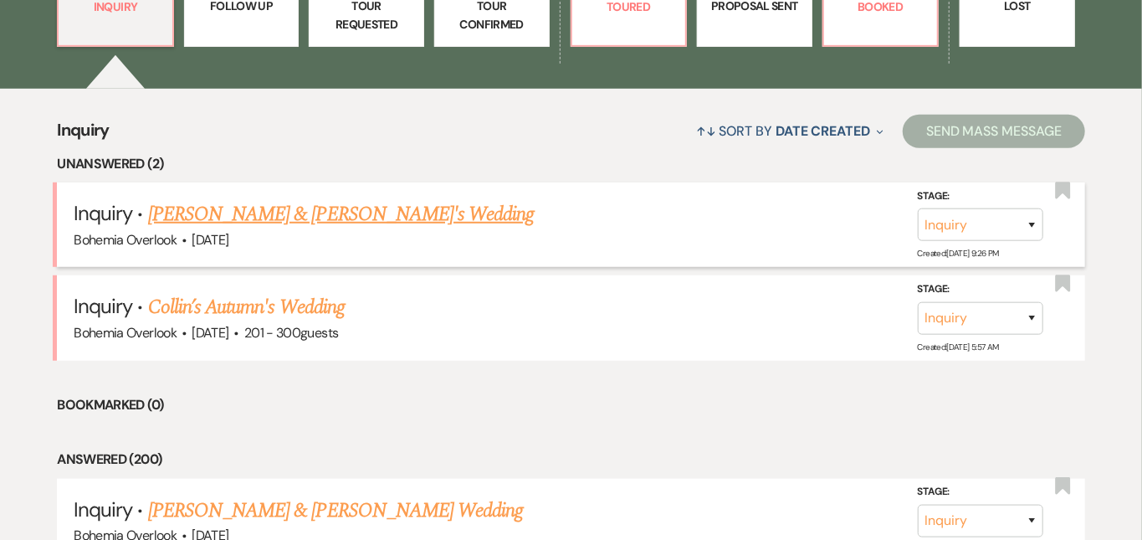
click at [368, 199] on link "[PERSON_NAME] & [PERSON_NAME]'s Wedding" at bounding box center [341, 214] width 387 height 30
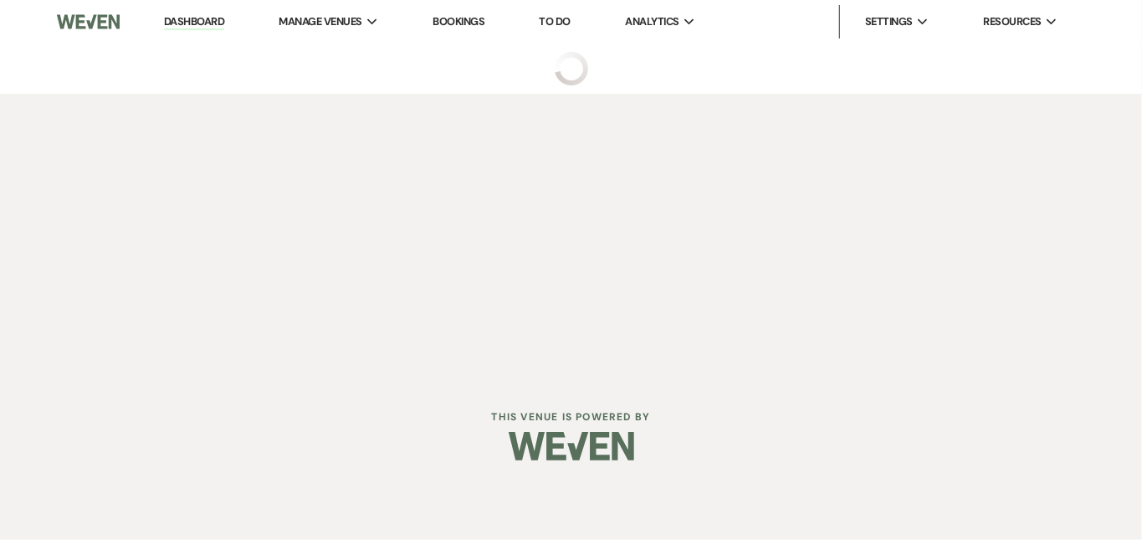
select select "5"
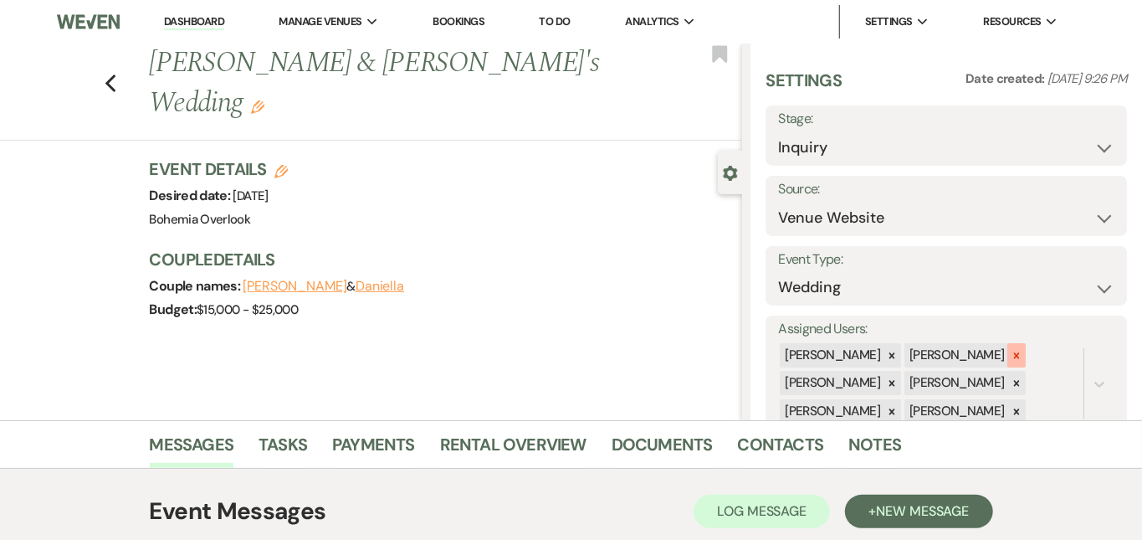
click at [1026, 343] on div at bounding box center [1016, 355] width 18 height 24
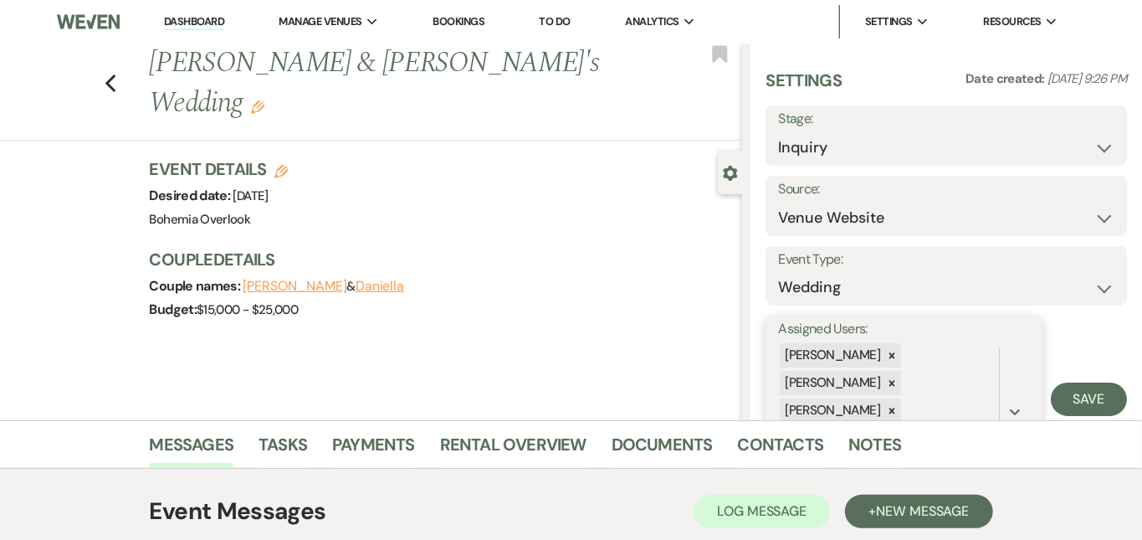
scroll to position [89, 0]
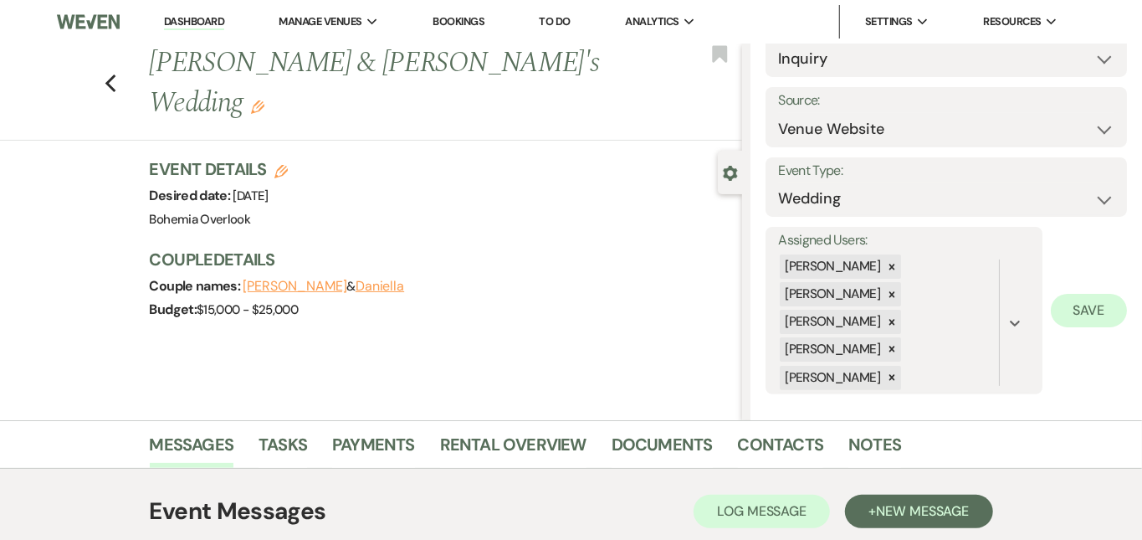
click at [1098, 310] on button "Save" at bounding box center [1089, 310] width 76 height 33
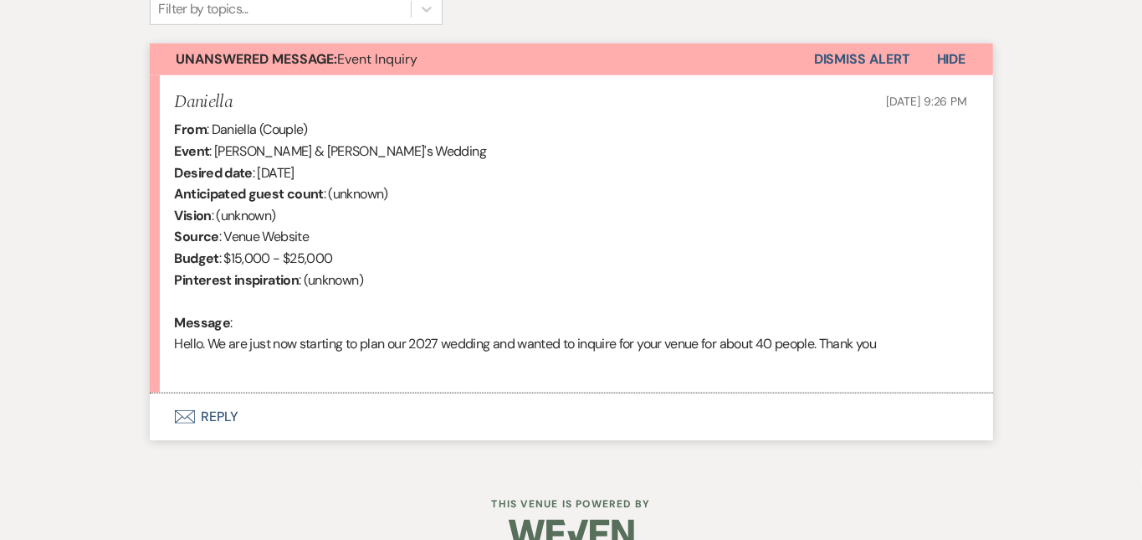
scroll to position [587, 0]
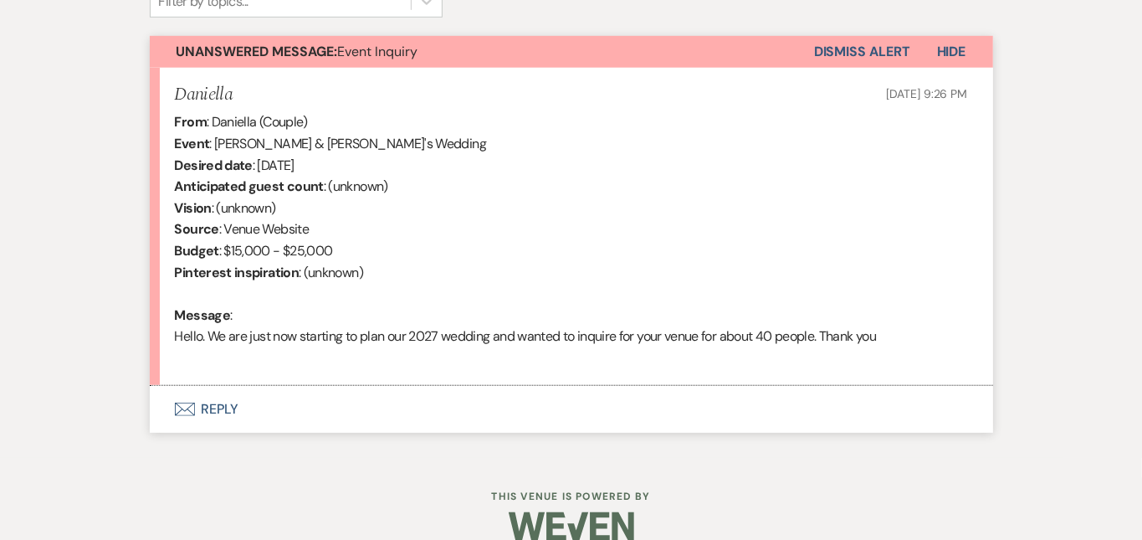
click at [551, 404] on button "Envelope Reply" at bounding box center [571, 409] width 843 height 47
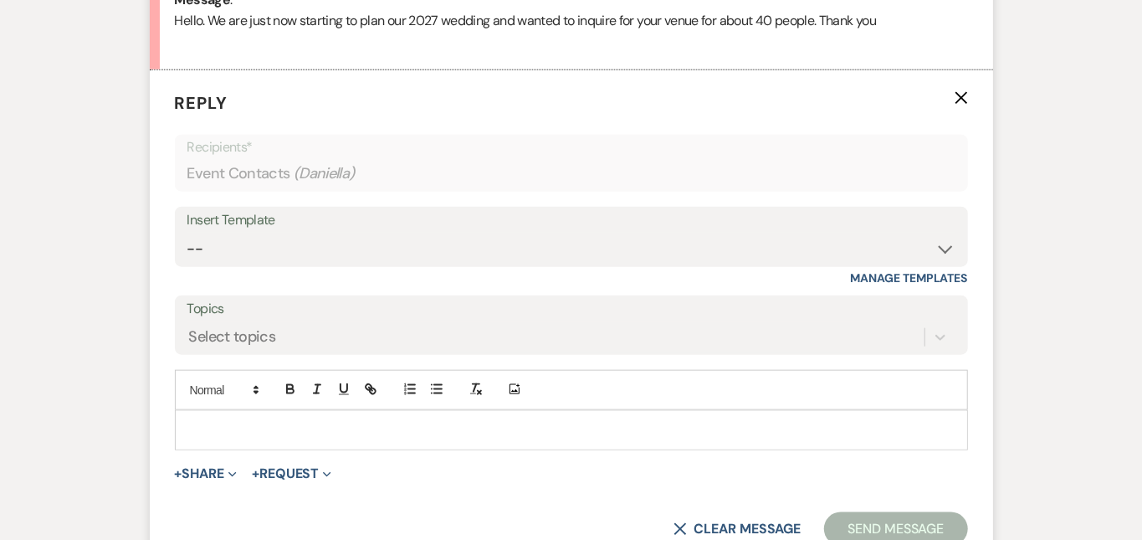
scroll to position [948, 0]
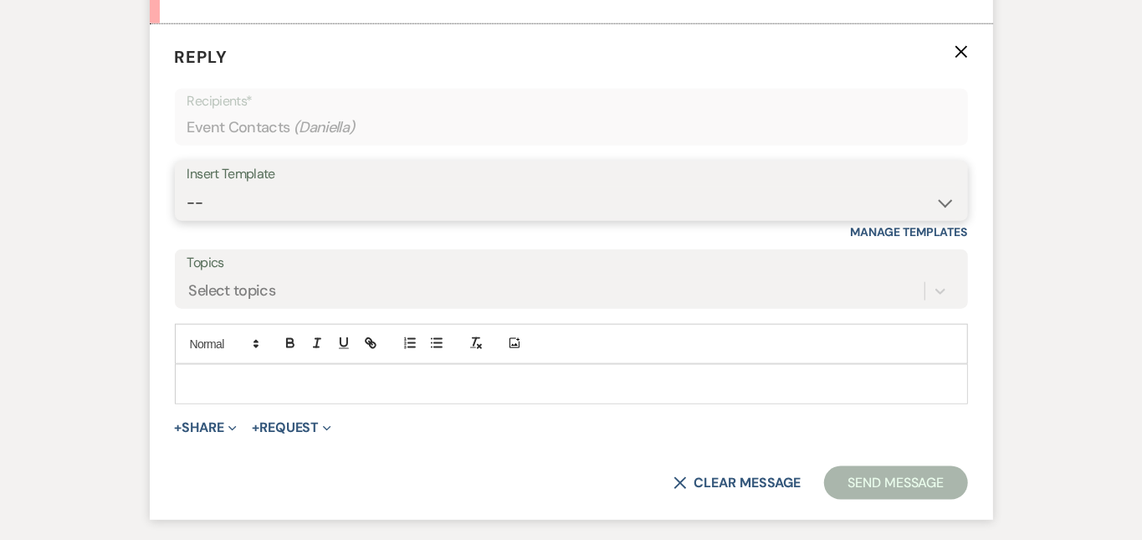
select select "6161"
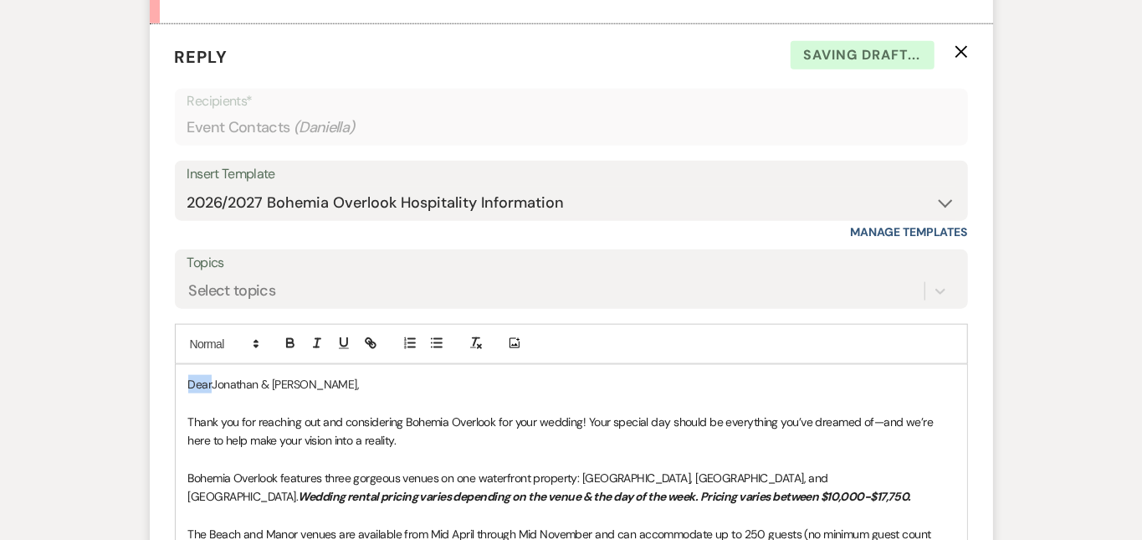
drag, startPoint x: 157, startPoint y: 379, endPoint x: 107, endPoint y: 353, distance: 56.5
click at [150, 353] on form "Reply X Saving draft... Recipients* Event Contacts ( Daniella ) Insert Template…" at bounding box center [571, 476] width 843 height 904
click at [1078, 269] on div "Messages Tasks Payments Rental Overview Documents Contacts Notes Event Messages…" at bounding box center [571, 223] width 1142 height 1503
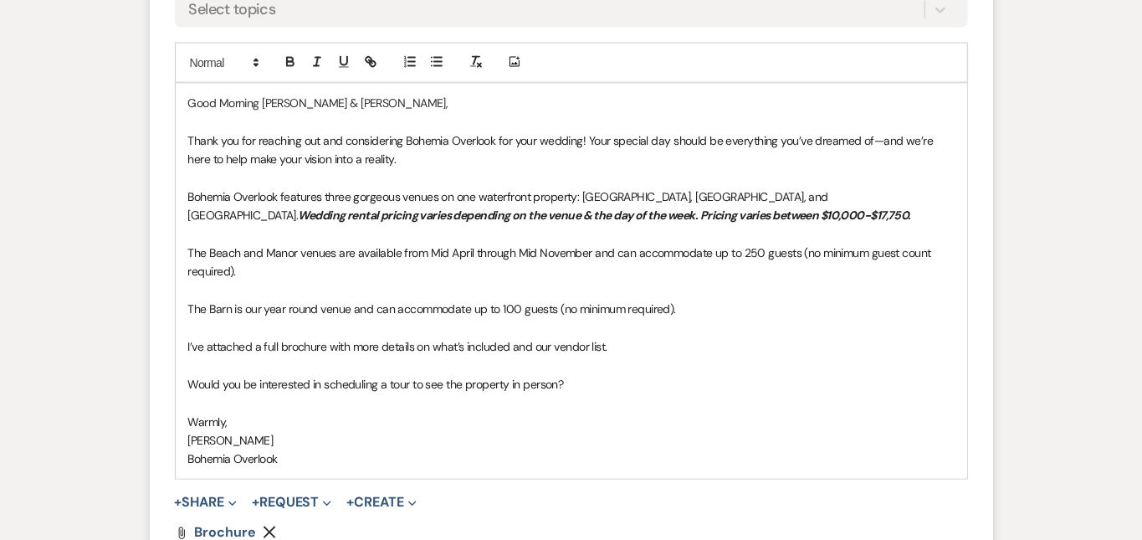
scroll to position [1235, 0]
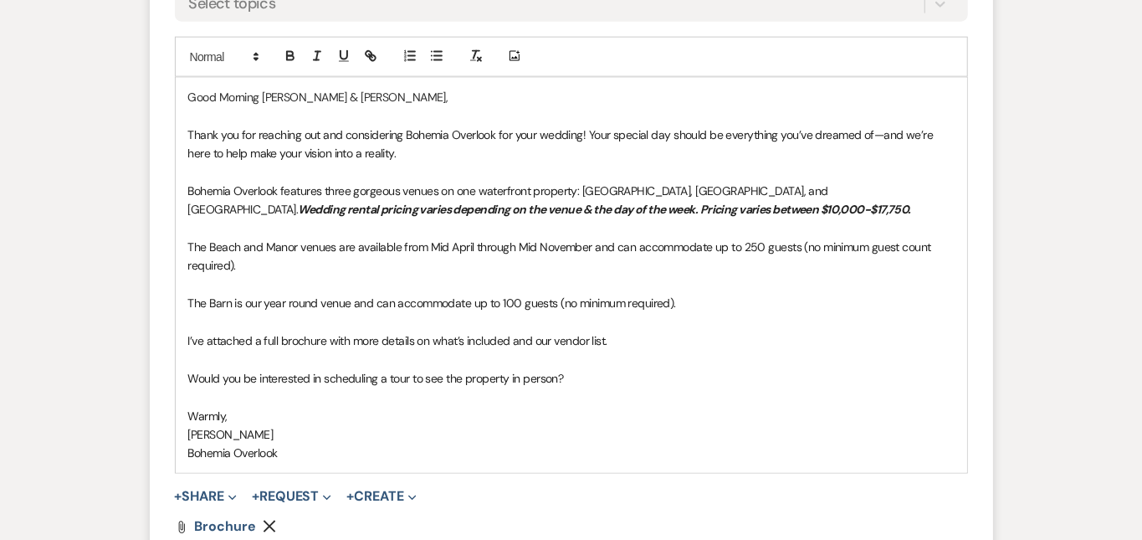
click at [597, 295] on span "The Barn is our year round venue and can accommodate up to 100 guests (no minim…" at bounding box center [432, 302] width 488 height 15
click at [854, 294] on p "The Barn is our year round venue and can accommodate up to 100 guests (no minim…" at bounding box center [571, 303] width 766 height 18
click at [599, 295] on span "The Barn is our year round venue and can accommodate up to 100 guests (no minim…" at bounding box center [464, 302] width 553 height 15
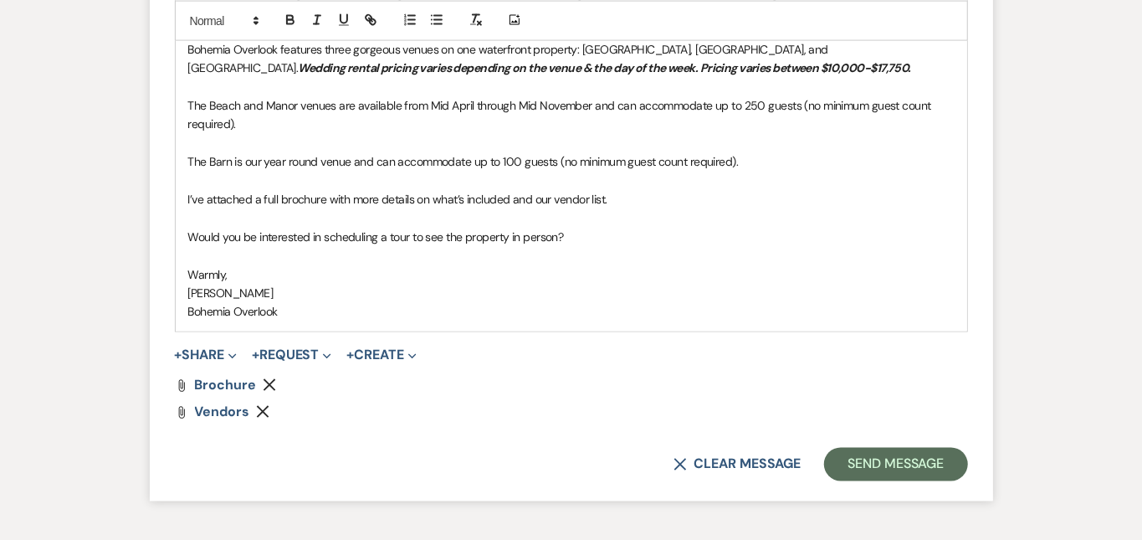
scroll to position [1380, 0]
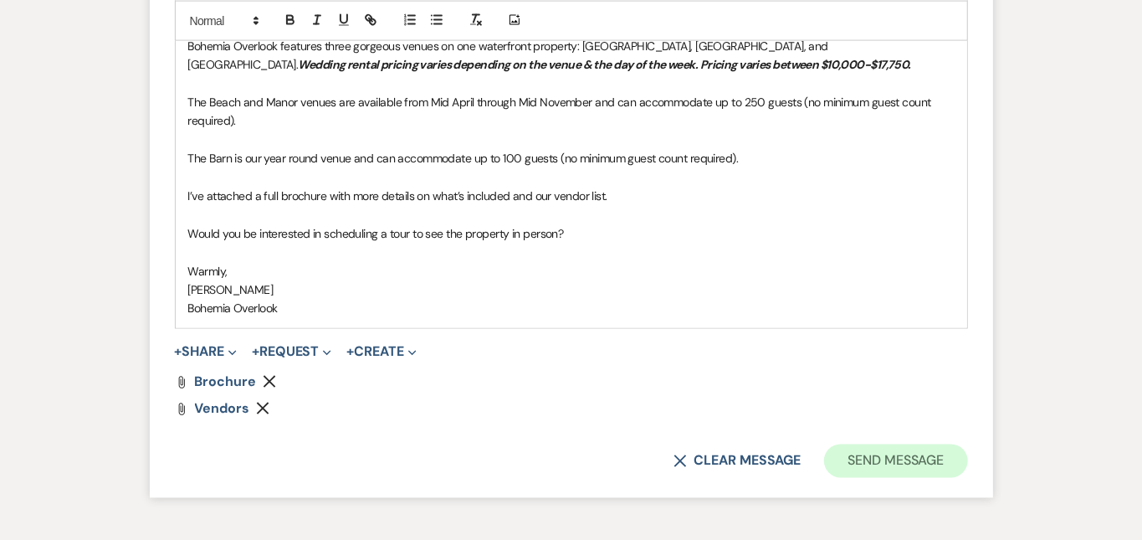
click at [967, 444] on button "Send Message" at bounding box center [895, 460] width 143 height 33
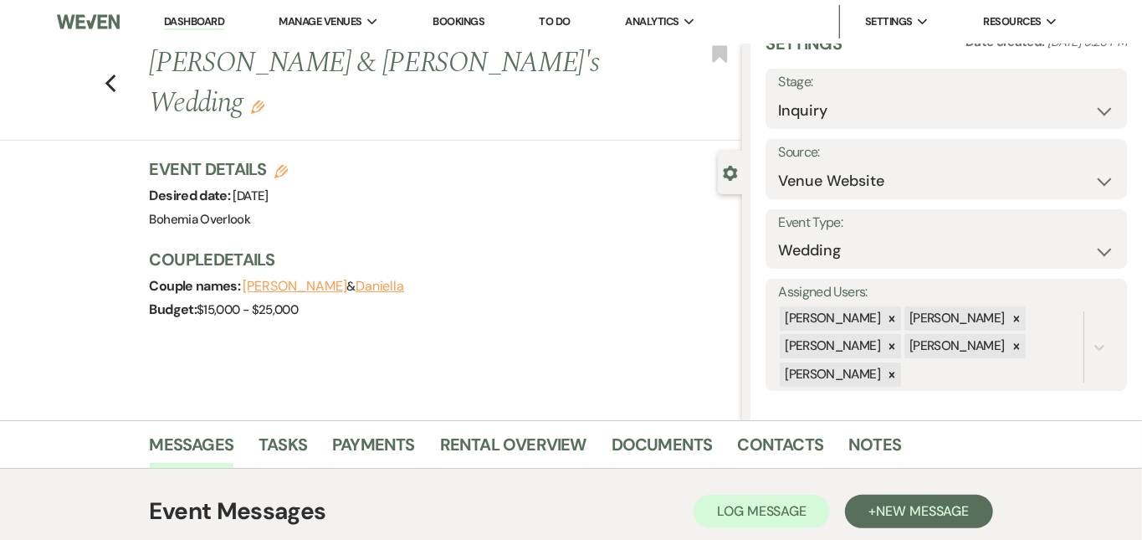
scroll to position [0, 0]
click at [206, 25] on link "Dashboard" at bounding box center [194, 22] width 60 height 16
